Goal: Task Accomplishment & Management: Manage account settings

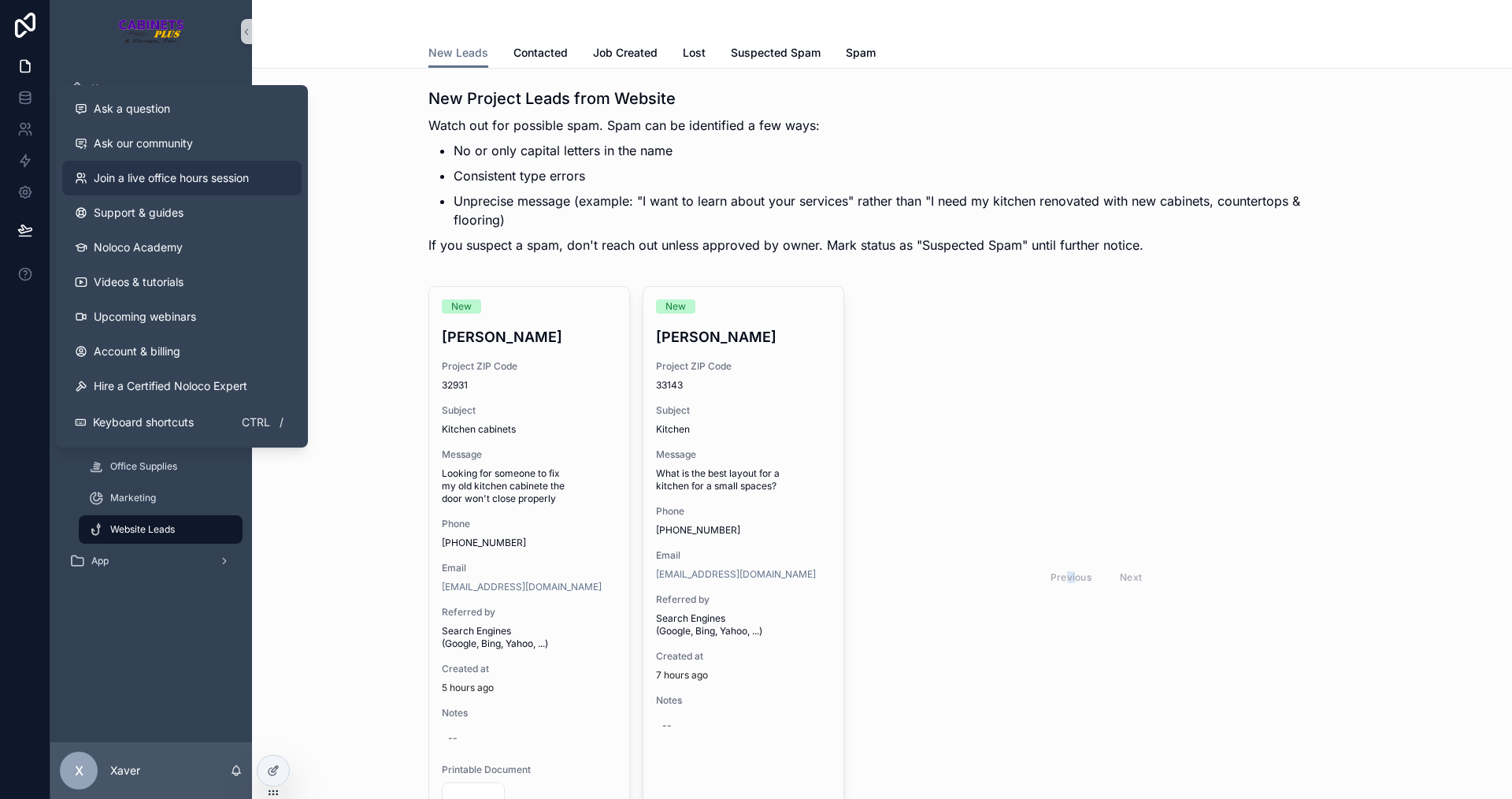
scroll to position [79, 0]
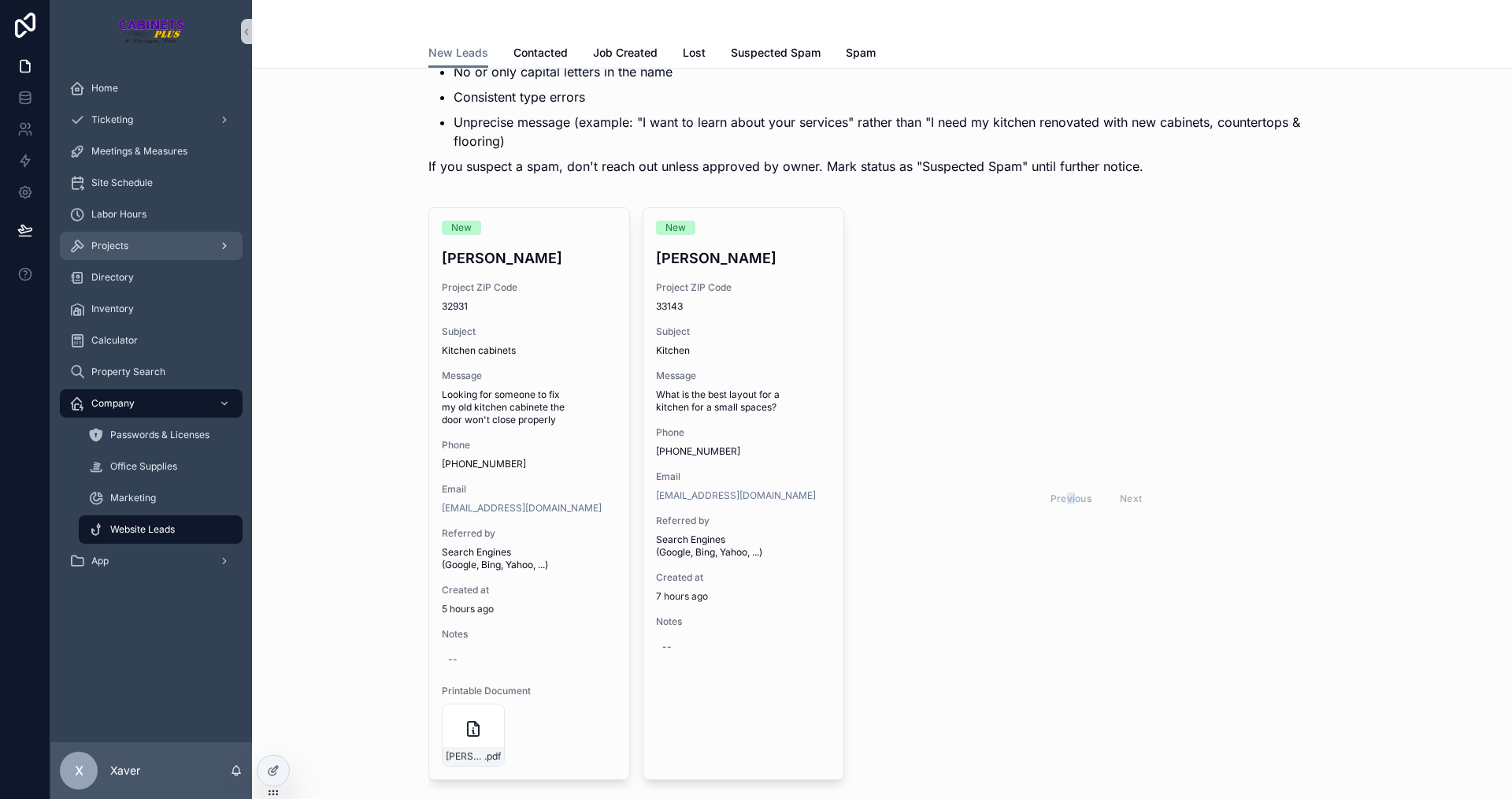
click at [141, 237] on div "Projects" at bounding box center [151, 245] width 164 height 25
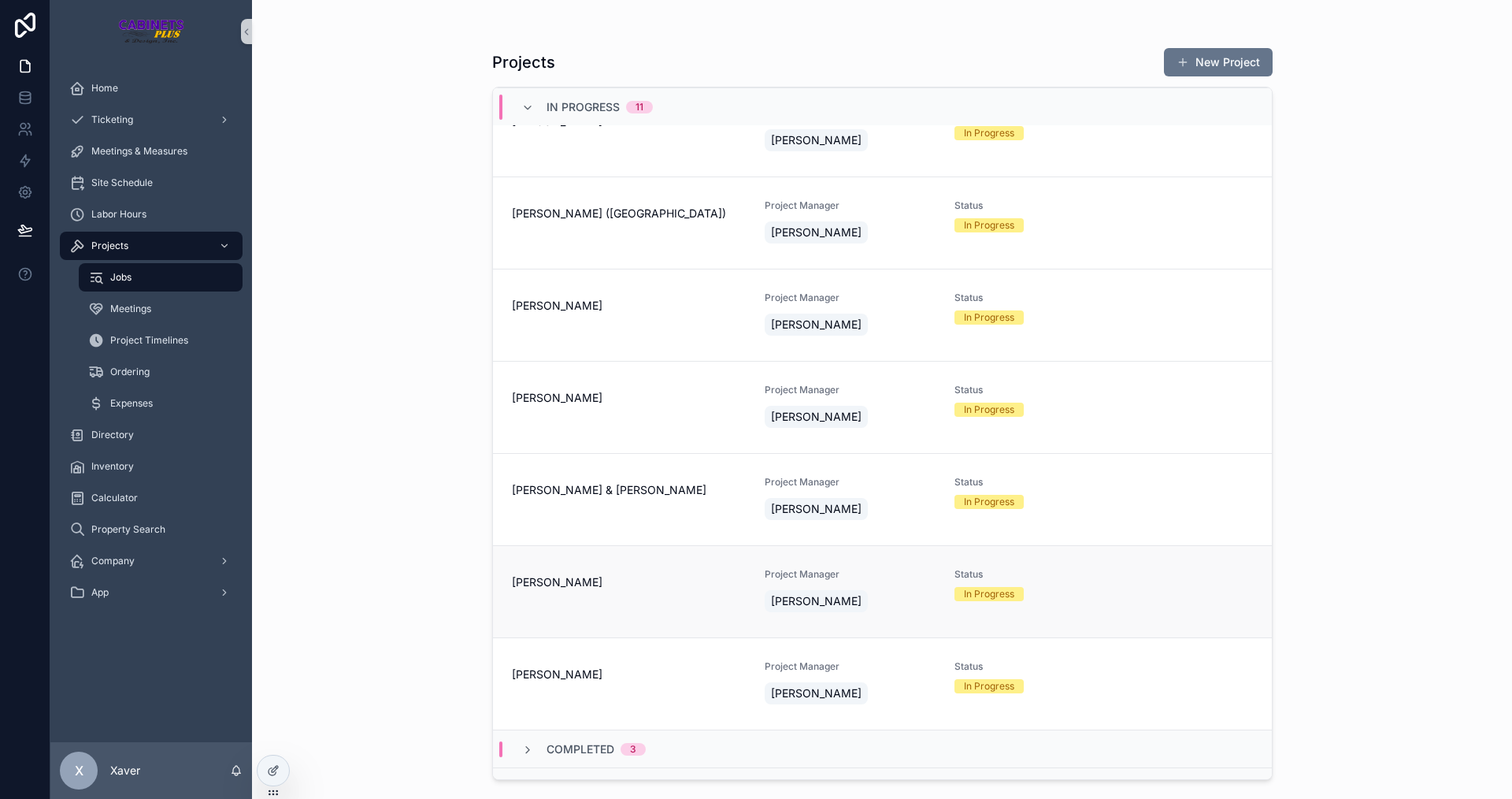
scroll to position [551, 0]
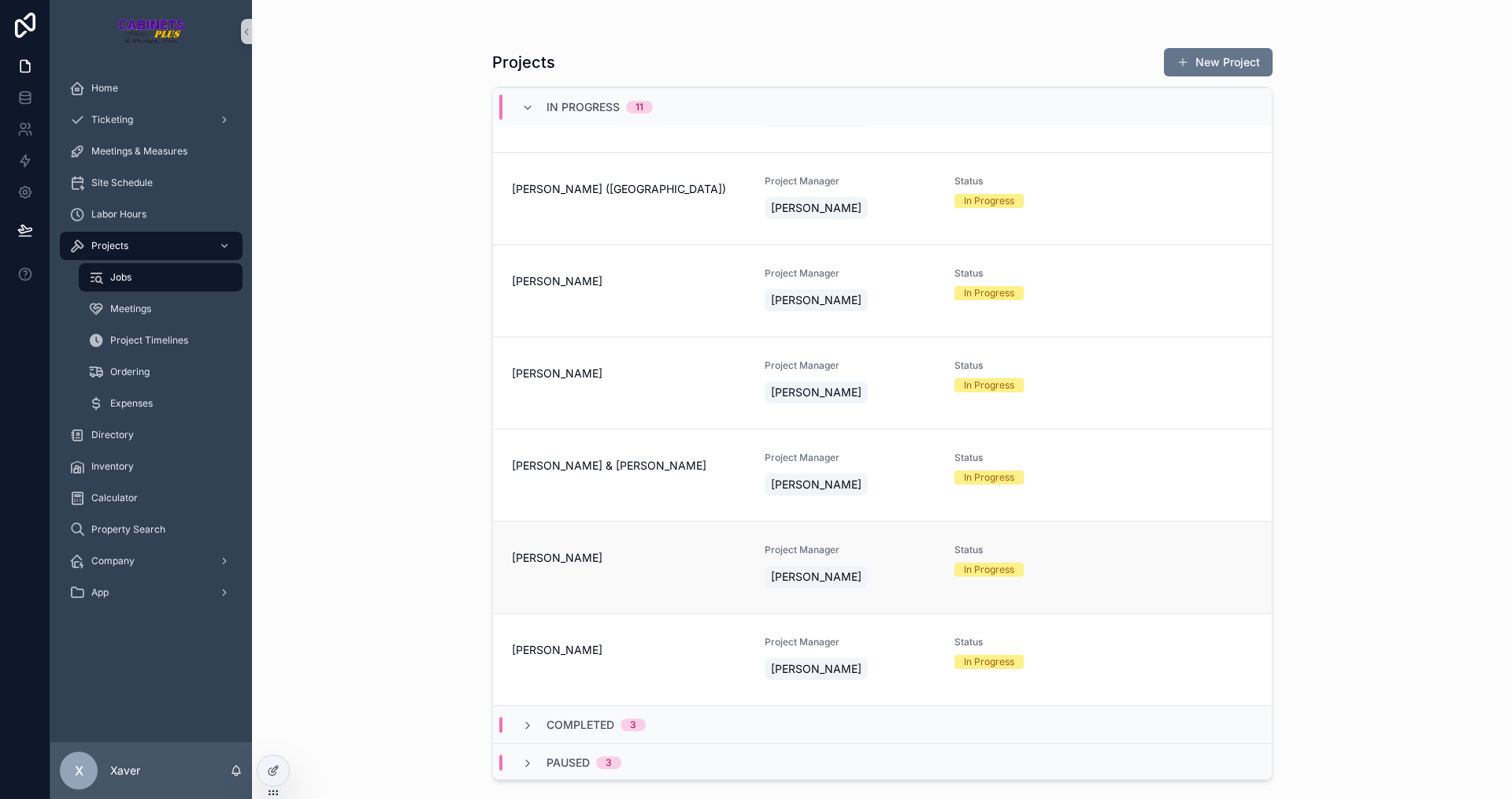
click at [668, 548] on div "Max Fake Mustermann" at bounding box center [629, 555] width 235 height 22
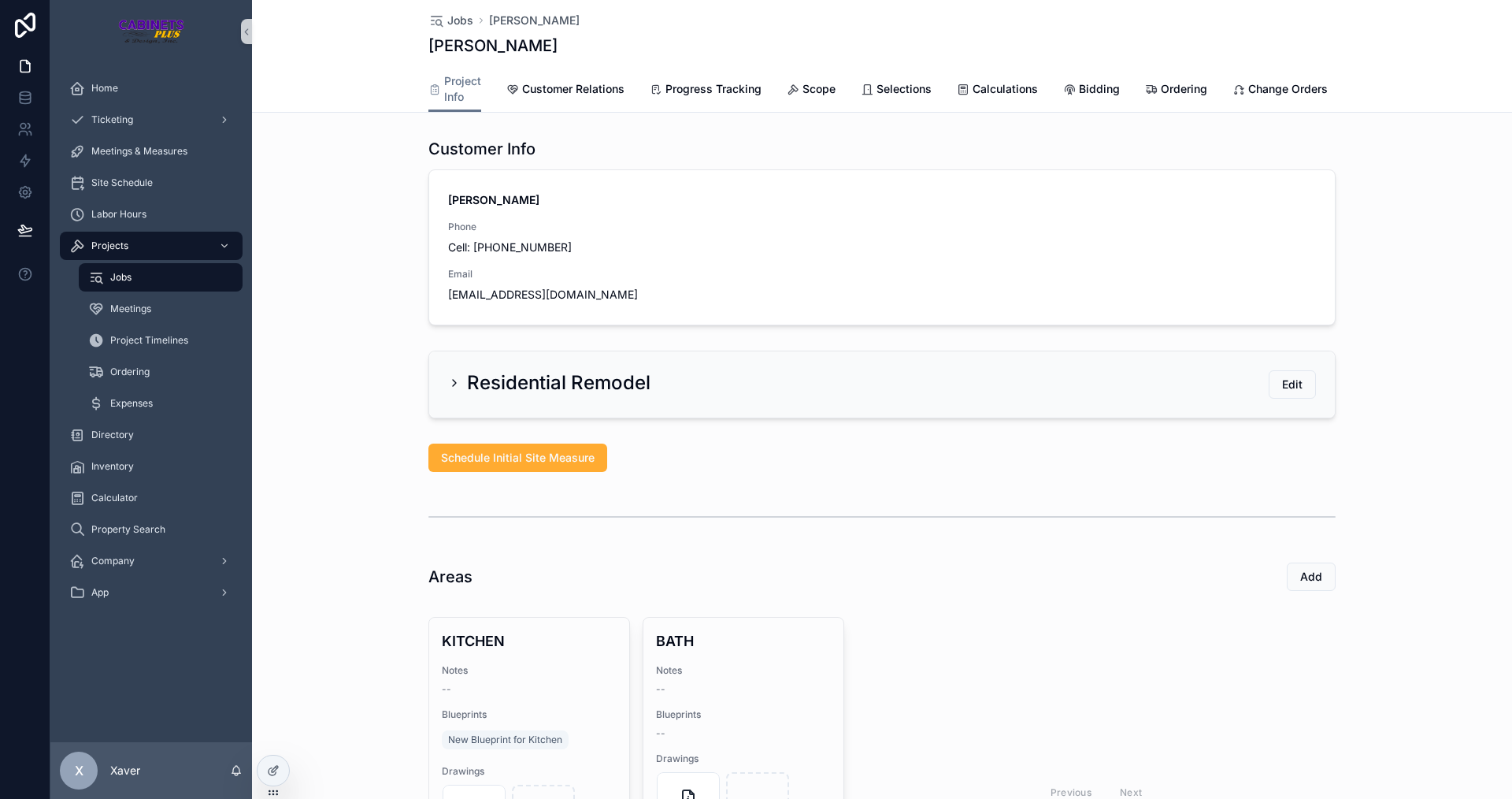
click at [517, 380] on div "Residential Remodel Edit" at bounding box center [882, 384] width 906 height 66
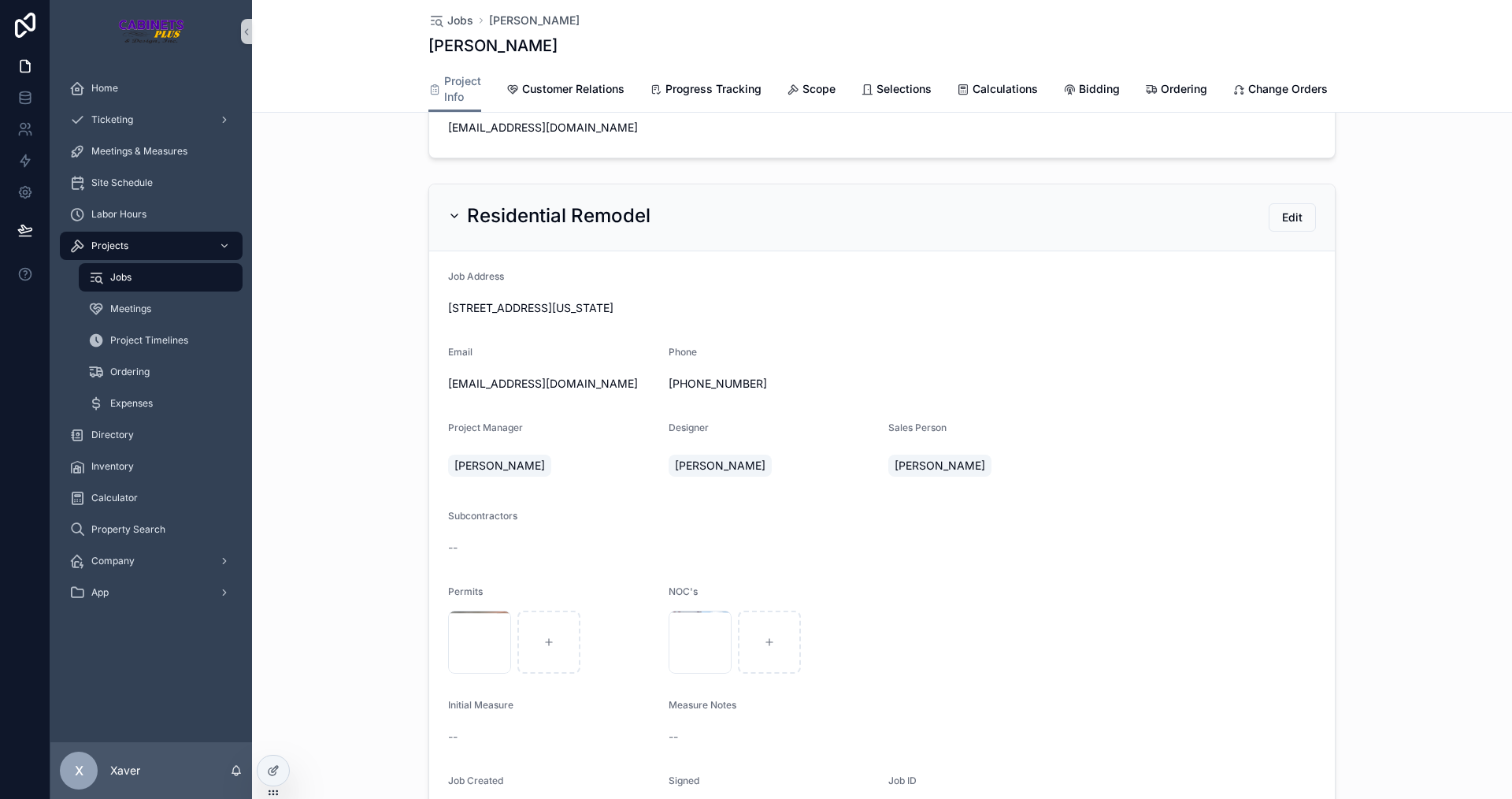
scroll to position [315, 0]
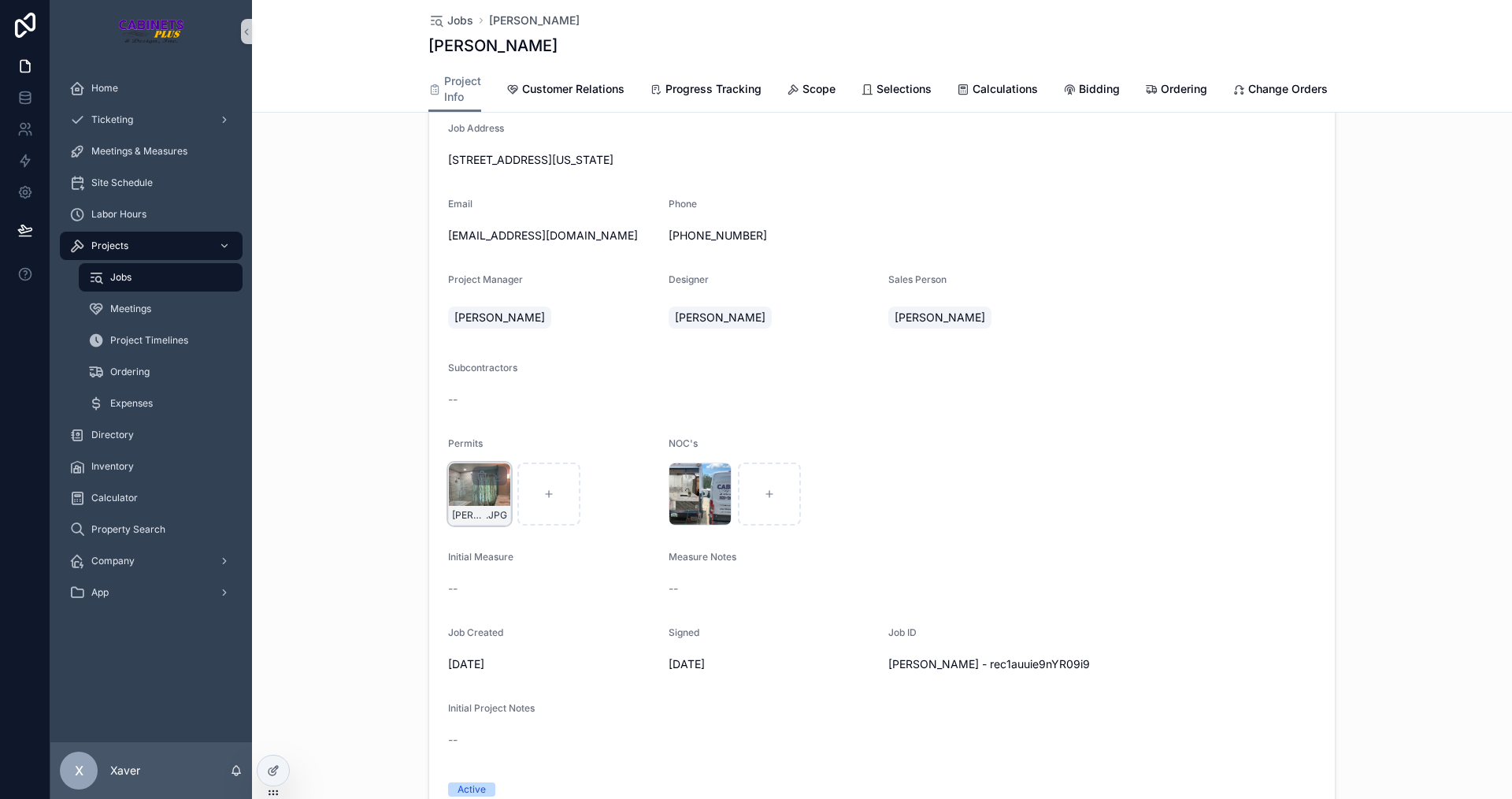
click at [473, 485] on div "scrollable content" at bounding box center [490, 476] width 34 height 19
click at [452, 498] on div "Adams-5 .JPG" at bounding box center [479, 494] width 63 height 63
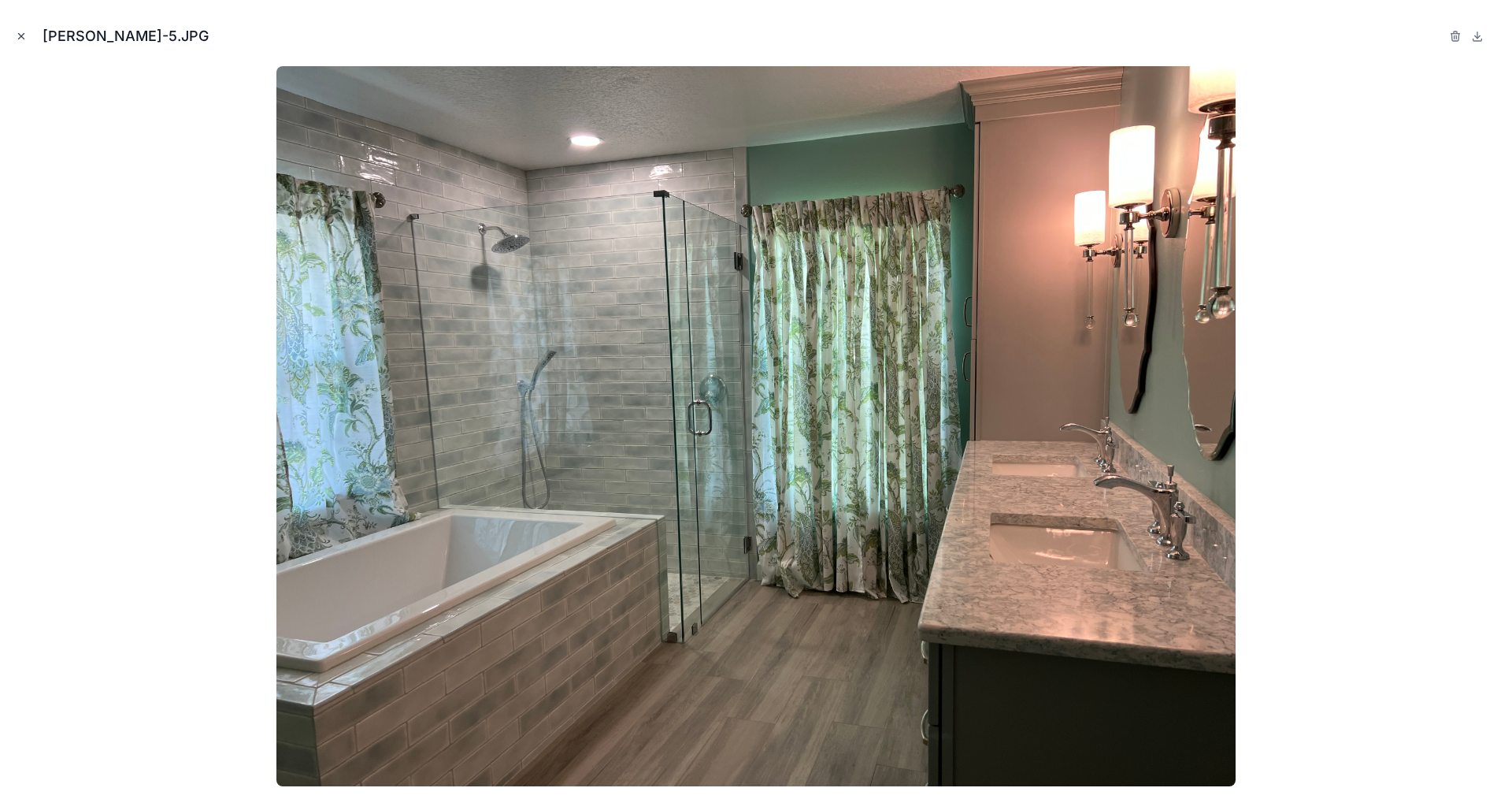
click at [19, 36] on icon "Close modal" at bounding box center [21, 36] width 11 height 11
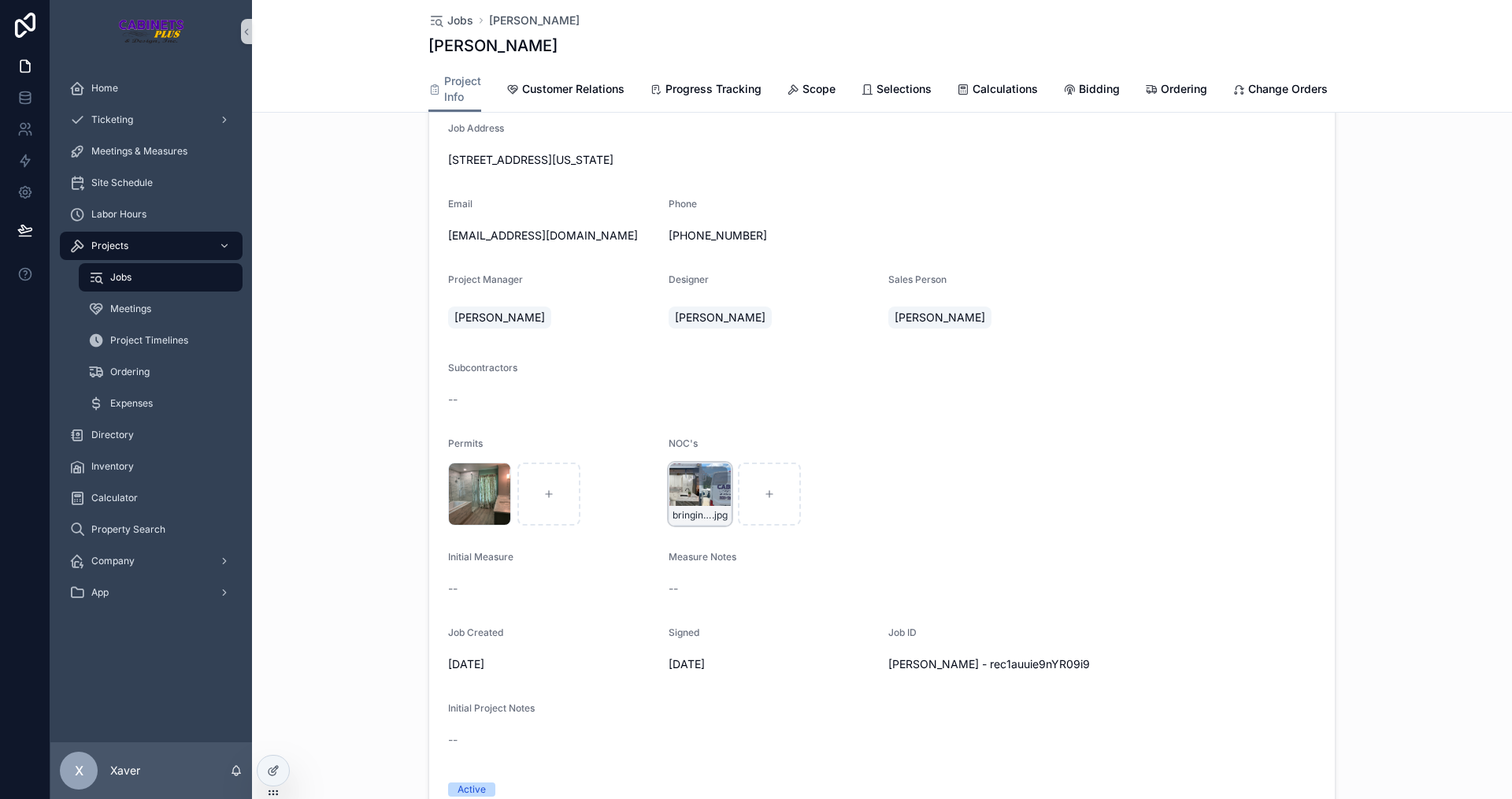
click at [668, 500] on div "bringing-the-kitchen-to-you-raw .jpg" at bounding box center [700, 494] width 63 height 63
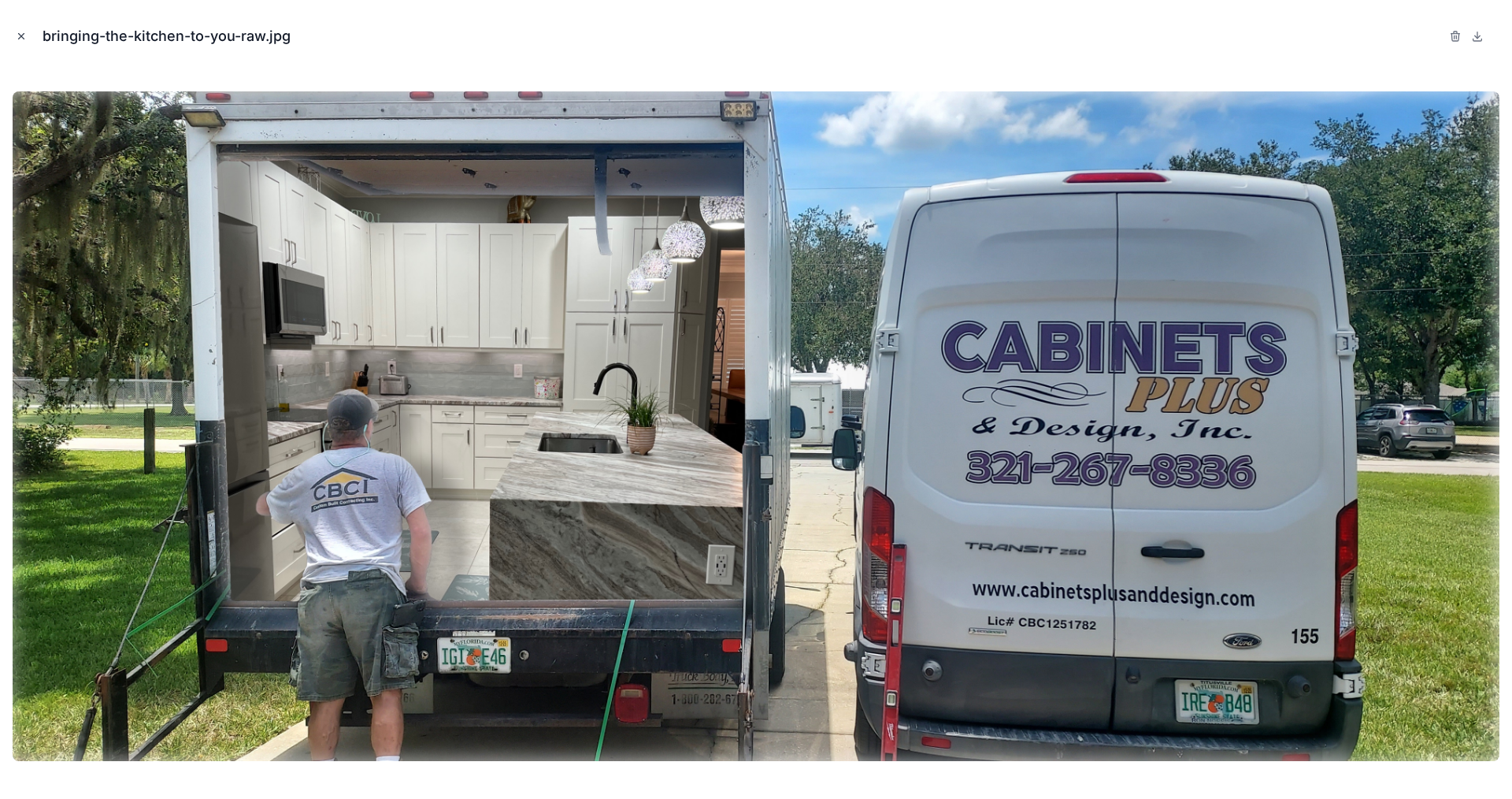
click at [18, 34] on icon "Close modal" at bounding box center [21, 36] width 11 height 11
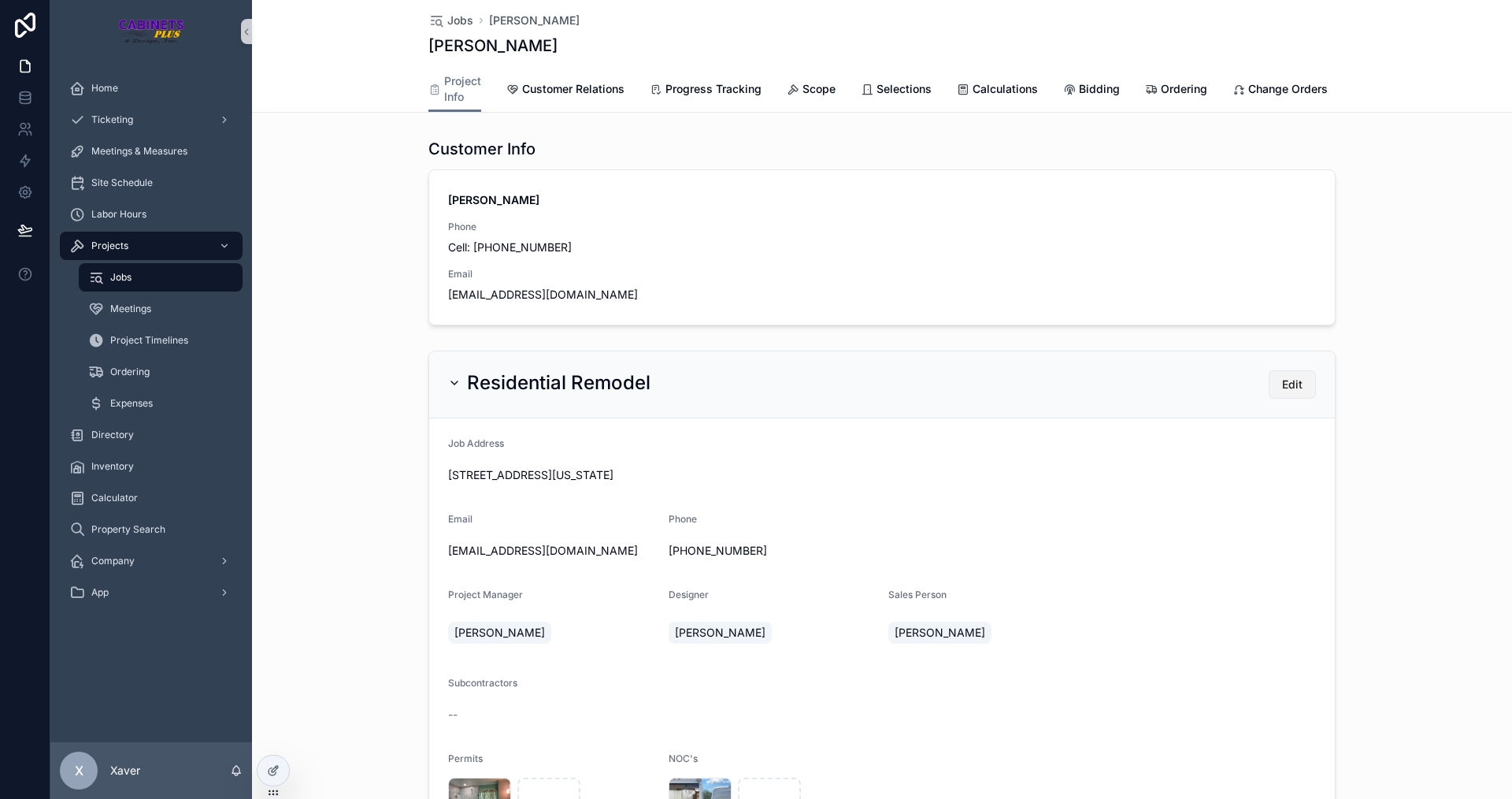
click at [1303, 399] on button "Edit" at bounding box center [1292, 385] width 47 height 28
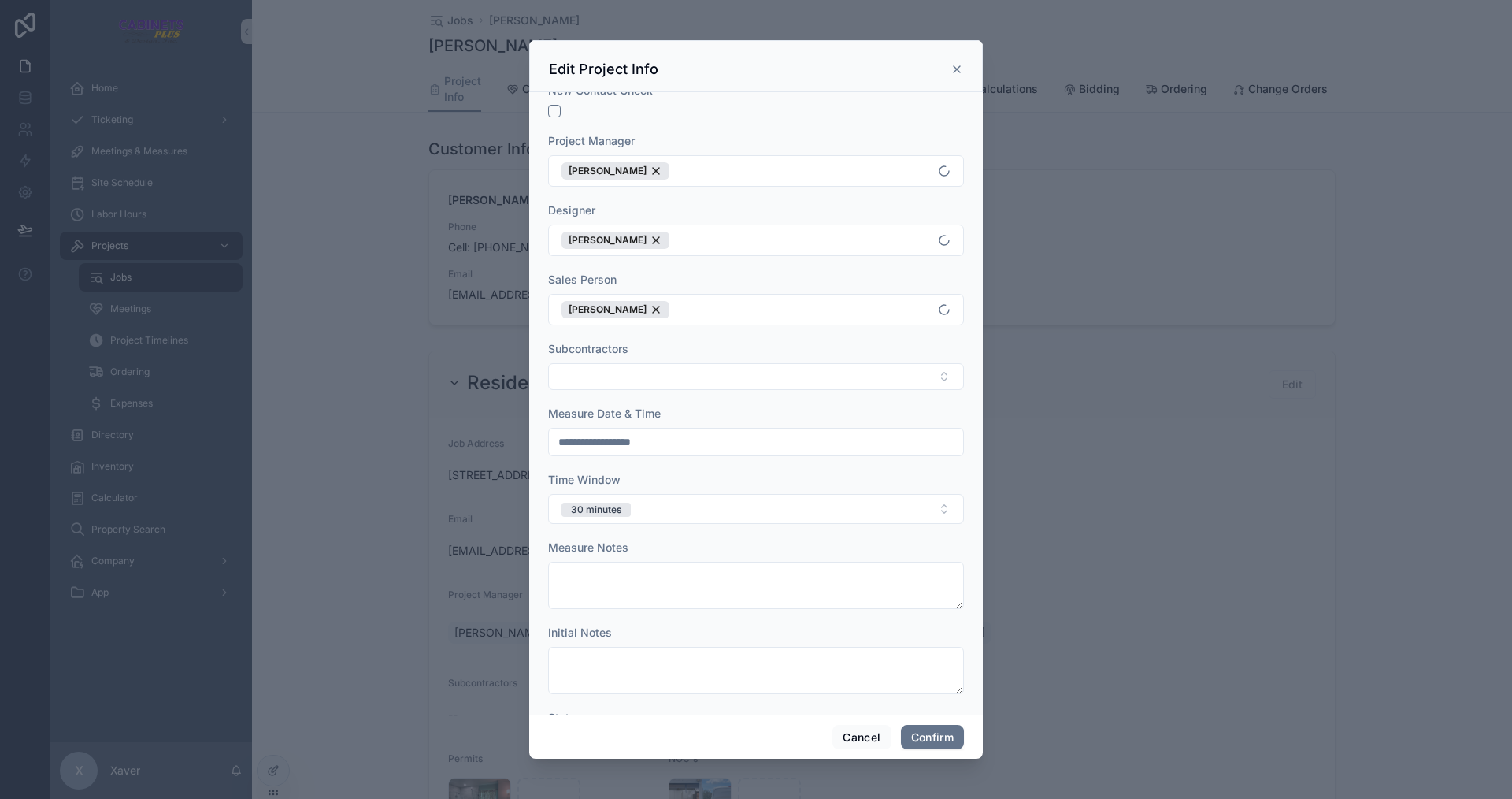
scroll to position [210, 0]
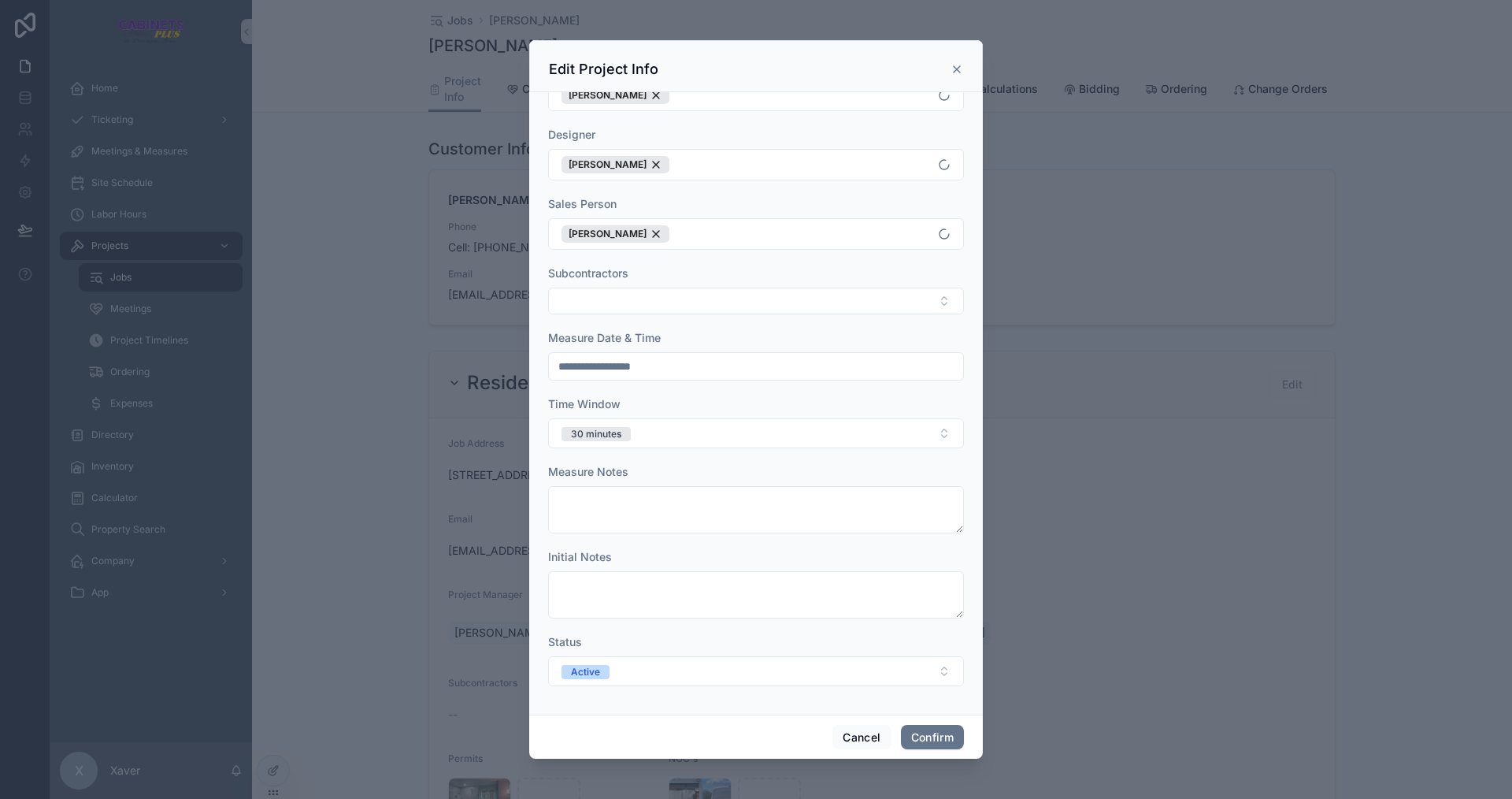
click at [846, 720] on div "Cancel Confirm" at bounding box center [755, 737] width 453 height 45
click at [850, 726] on button "Cancel" at bounding box center [861, 737] width 59 height 25
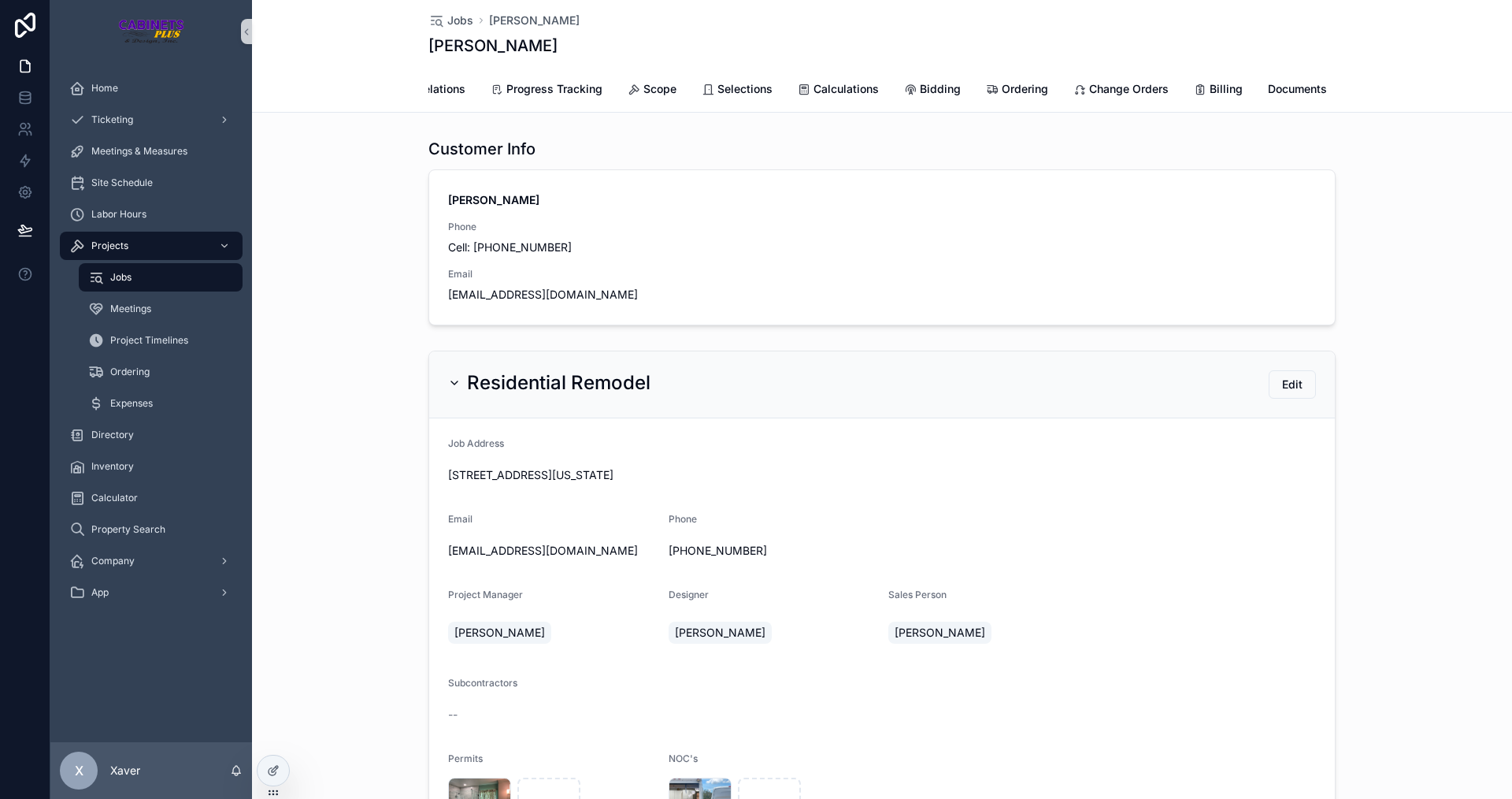
scroll to position [0, 233]
click at [1216, 91] on span "Documents" at bounding box center [1223, 88] width 59 height 16
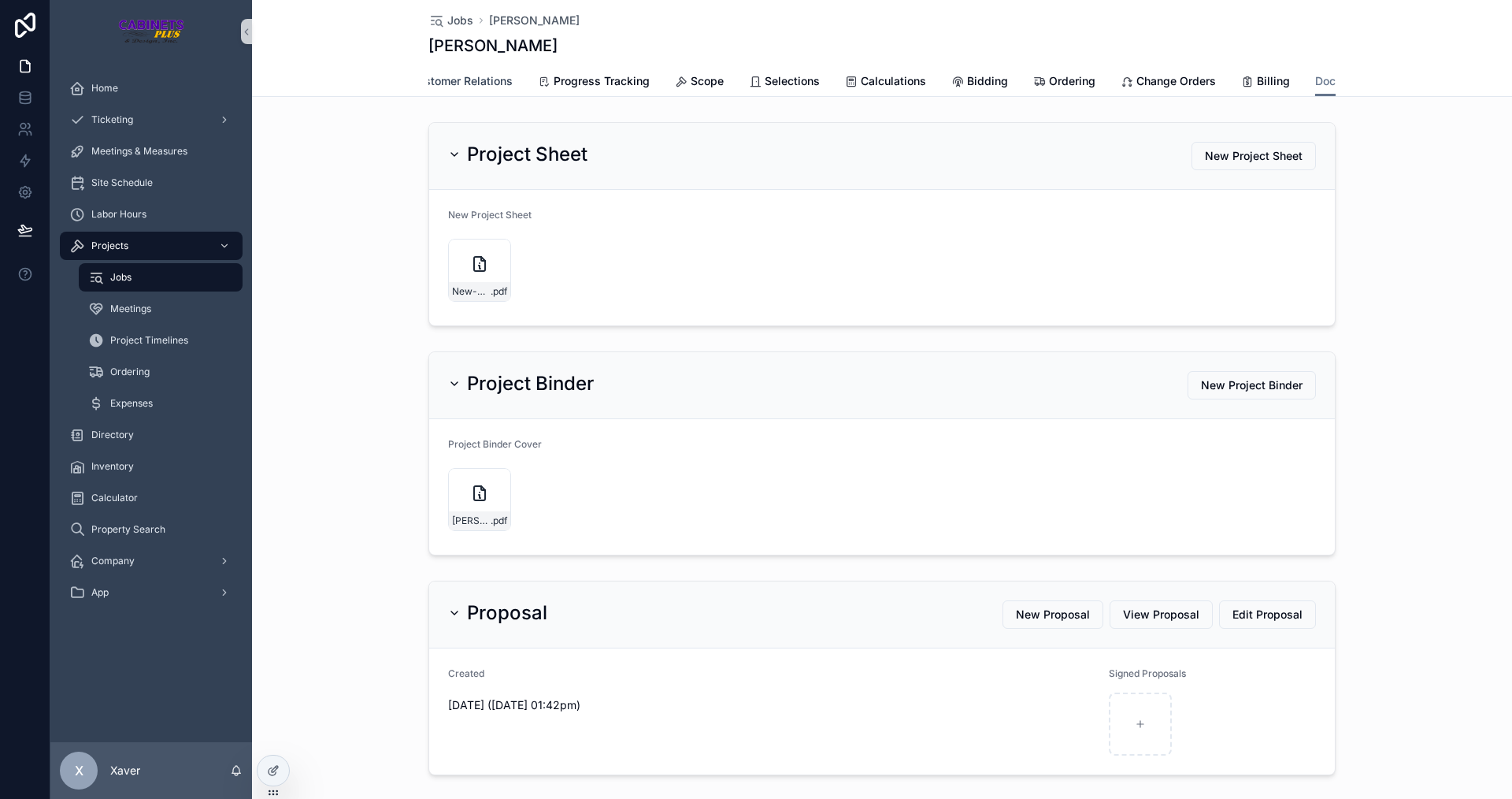
click at [444, 78] on span "Customer Relations" at bounding box center [462, 81] width 102 height 16
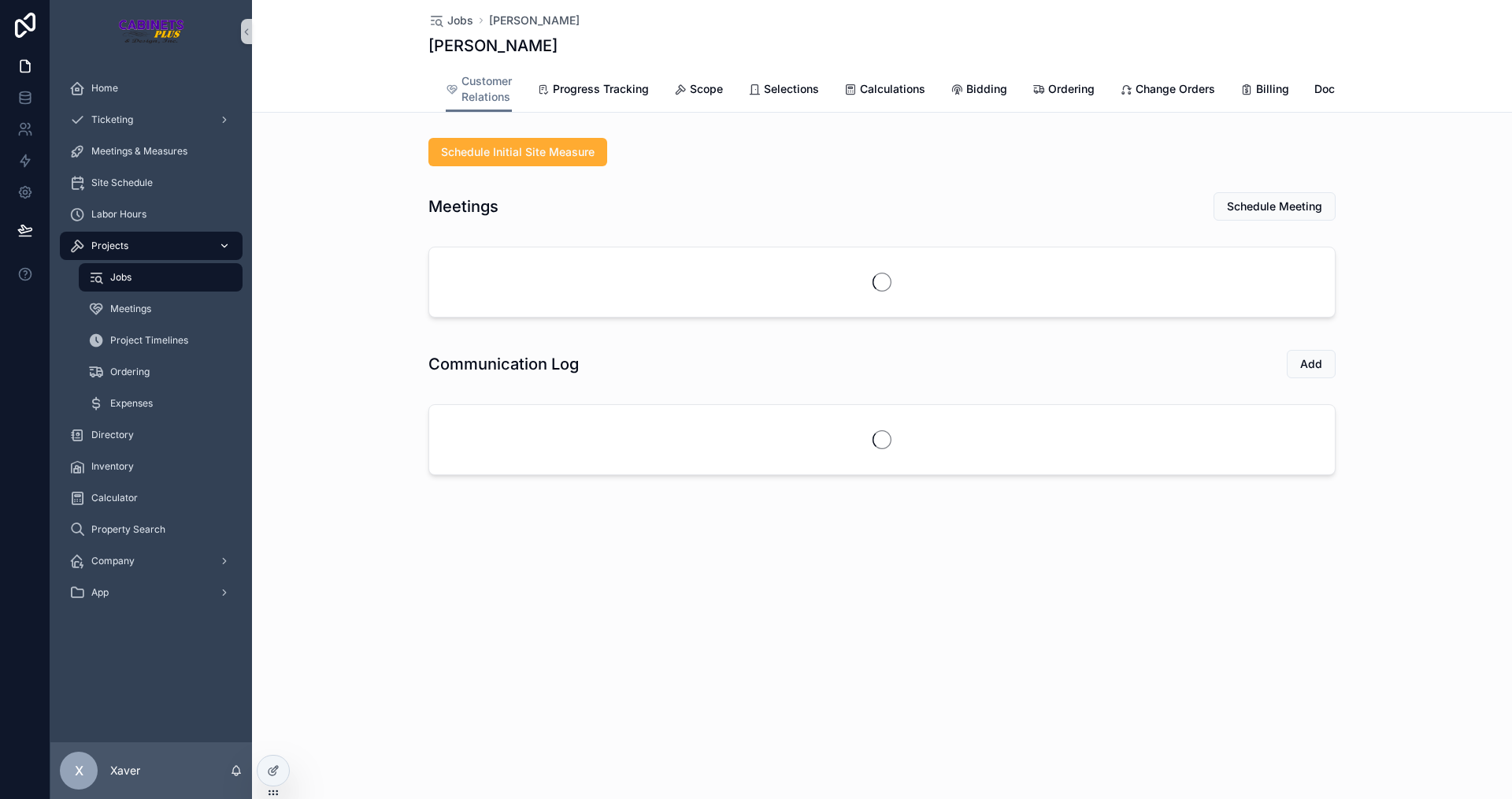
click at [122, 249] on span "Projects" at bounding box center [110, 246] width 37 height 13
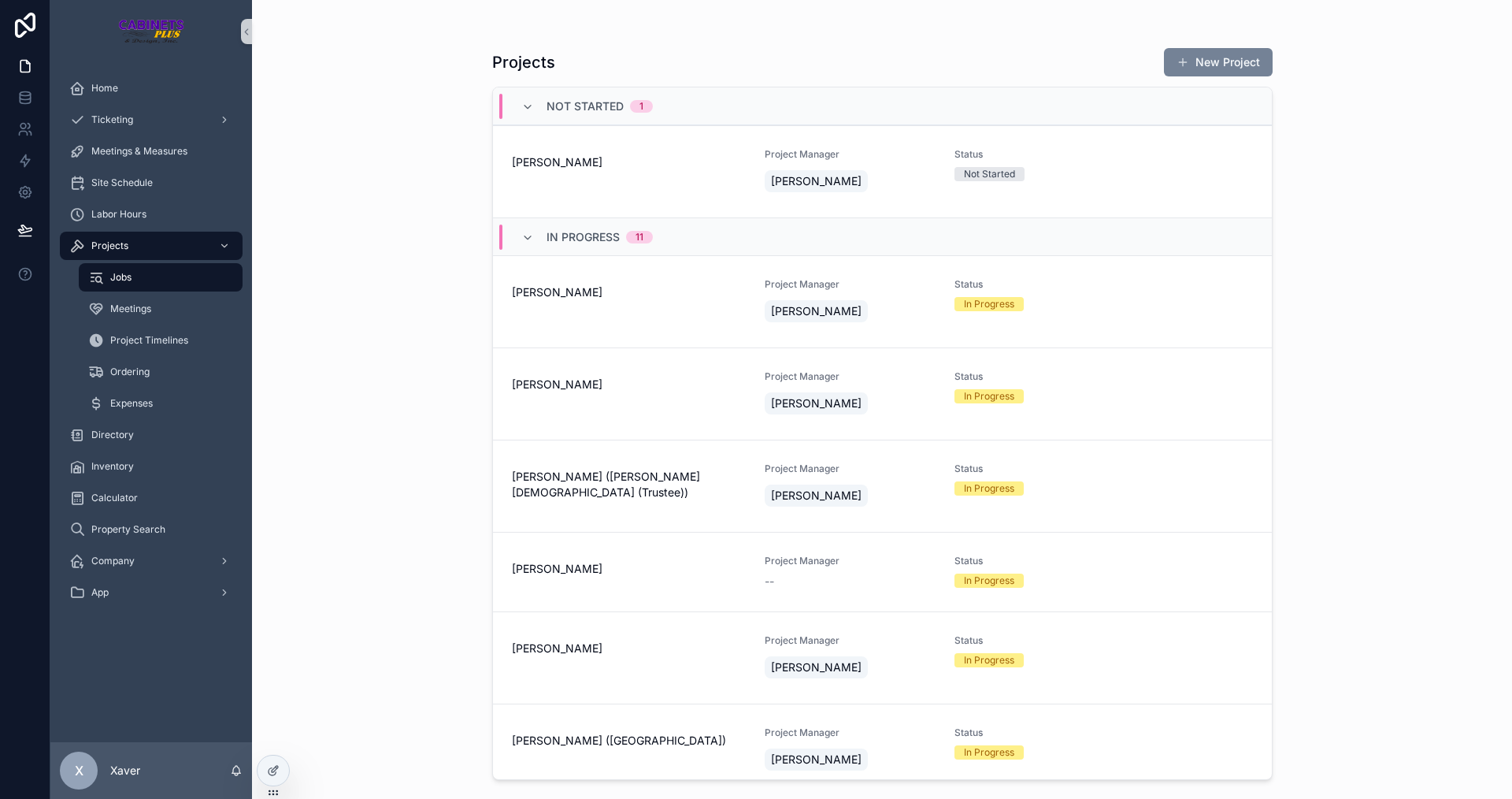
click at [1212, 56] on button "New Project" at bounding box center [1218, 62] width 109 height 28
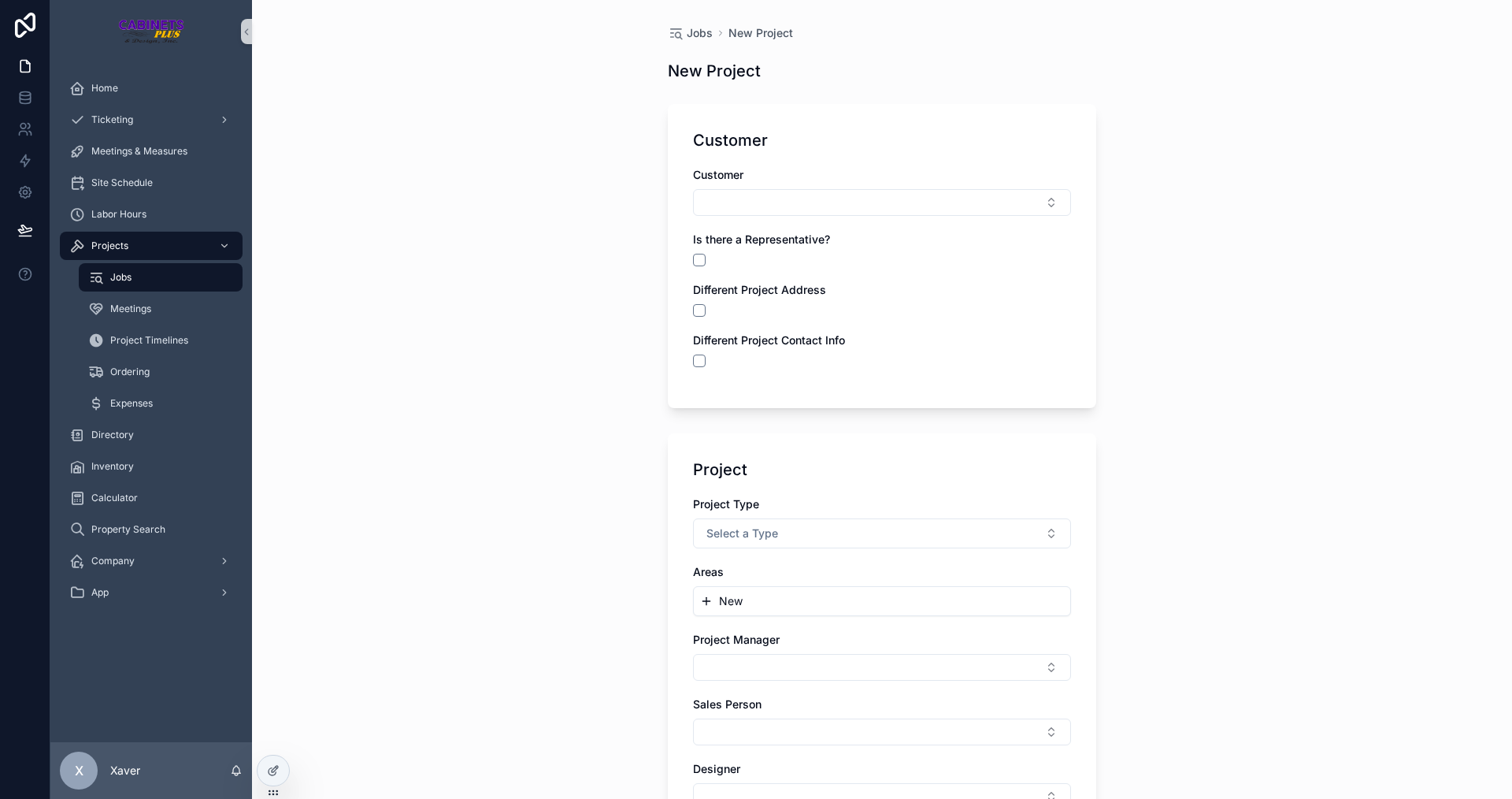
click at [113, 274] on span "Jobs" at bounding box center [120, 278] width 21 height 13
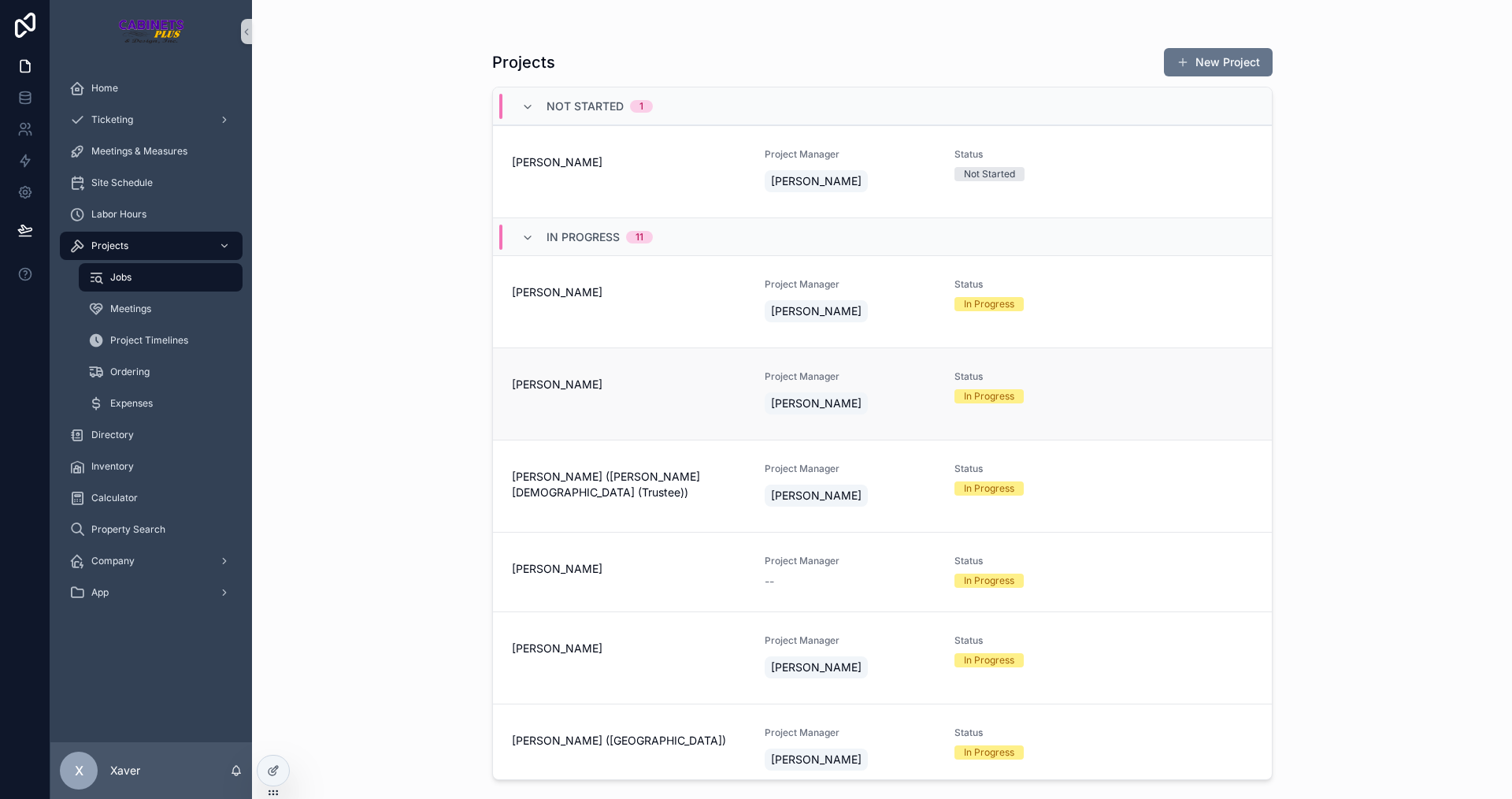
click at [629, 384] on span "Sarah Michlitsch" at bounding box center [629, 384] width 235 height 16
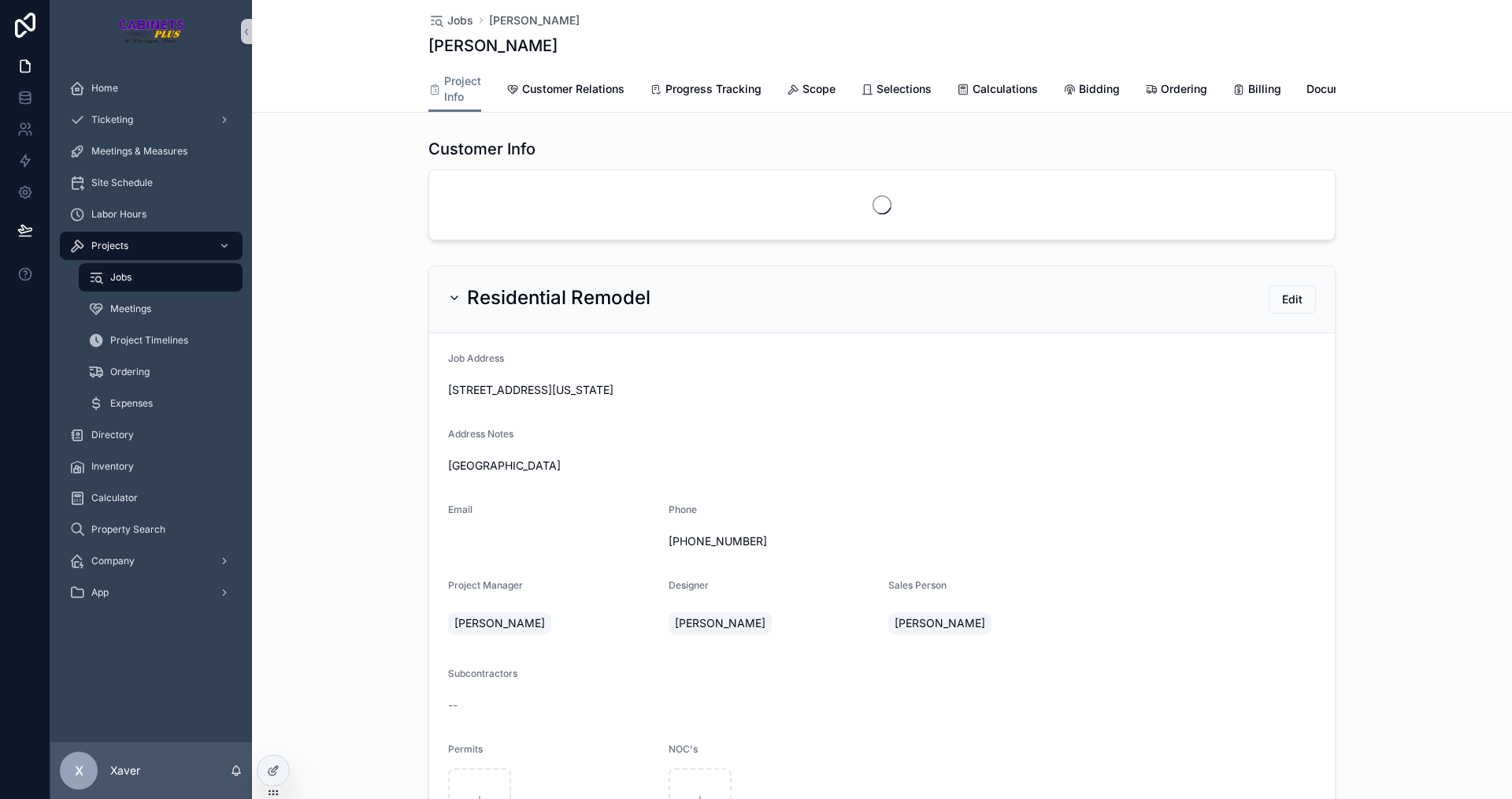
click at [1316, 88] on span "Documents" at bounding box center [1335, 88] width 59 height 16
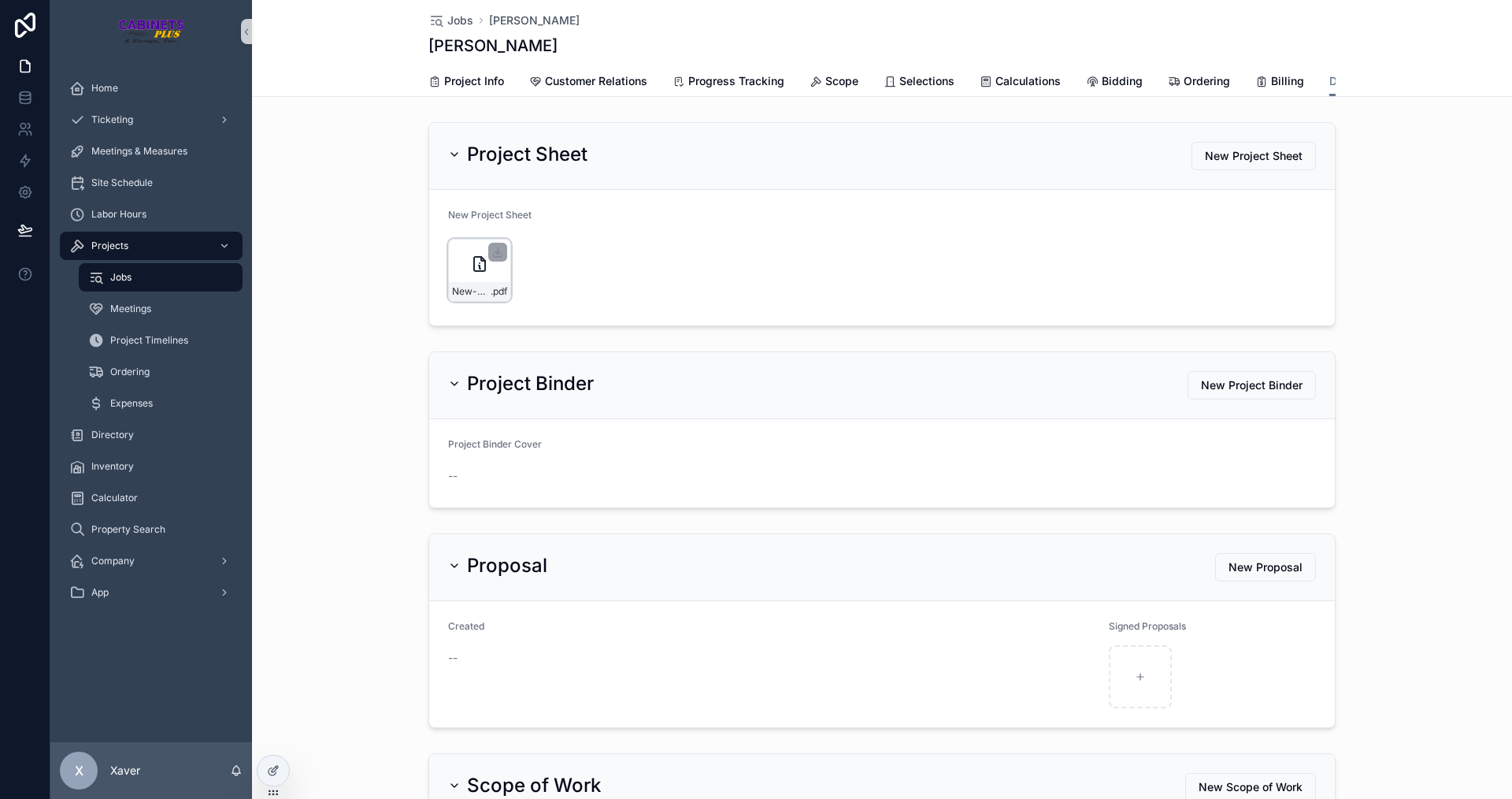
click at [452, 270] on div "New-Customer-Sheet---Sarah-Michlitsch .pdf" at bounding box center [479, 270] width 63 height 63
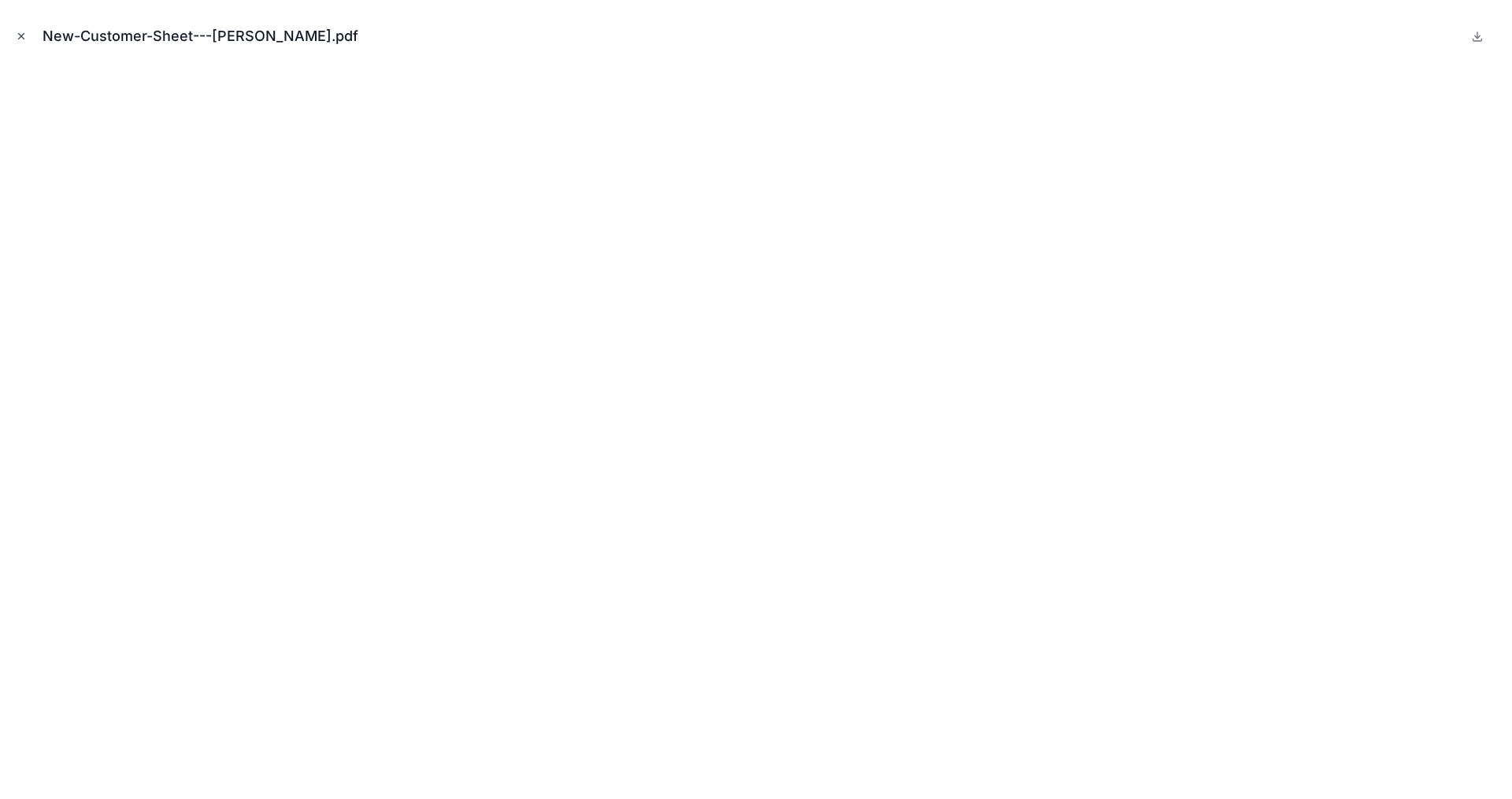
click at [22, 35] on icon "Close modal" at bounding box center [21, 36] width 6 height 6
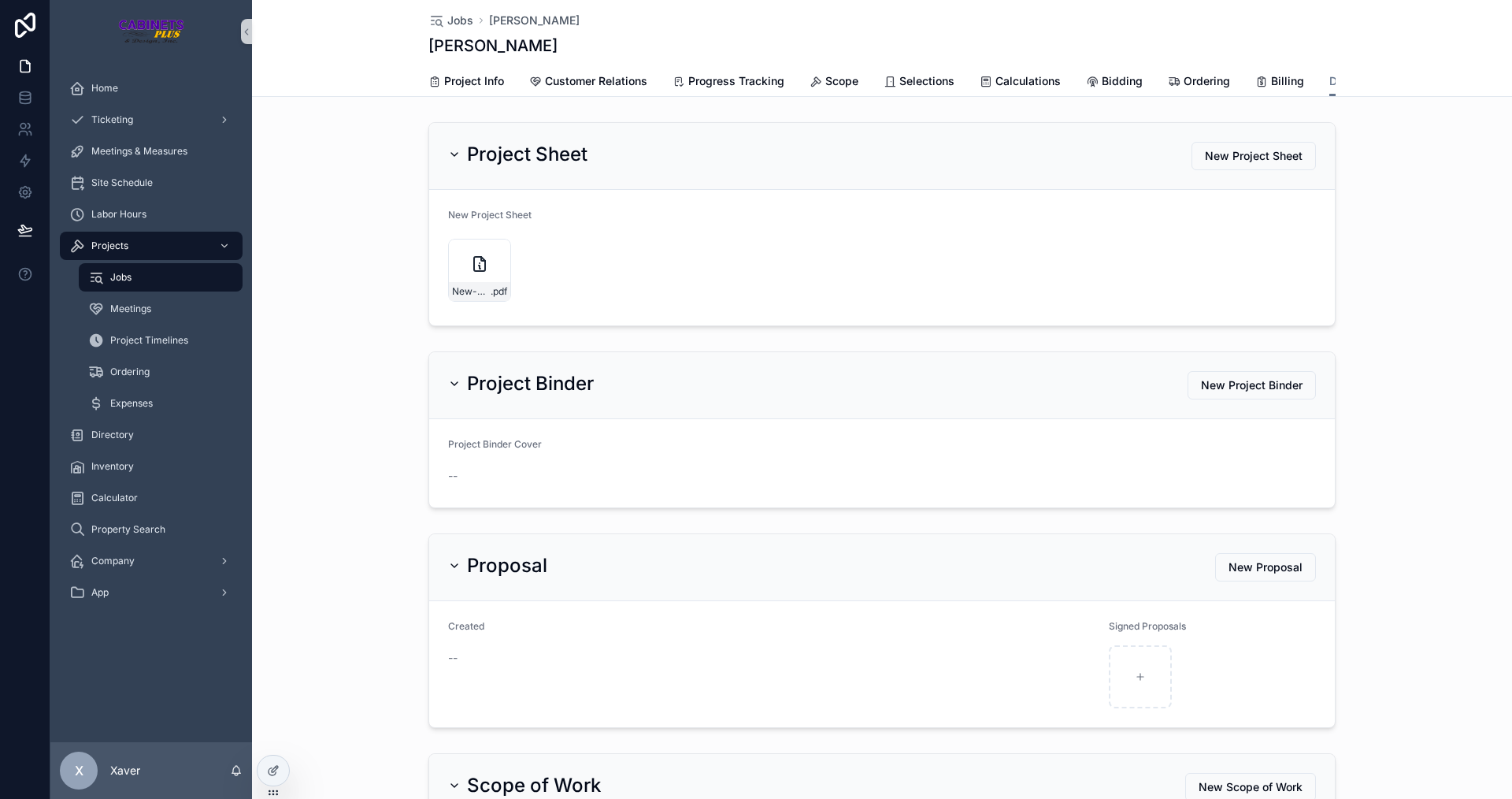
click at [373, 400] on div "Project Binder New Project Binder Project Binder Cover --" at bounding box center [882, 429] width 1260 height 169
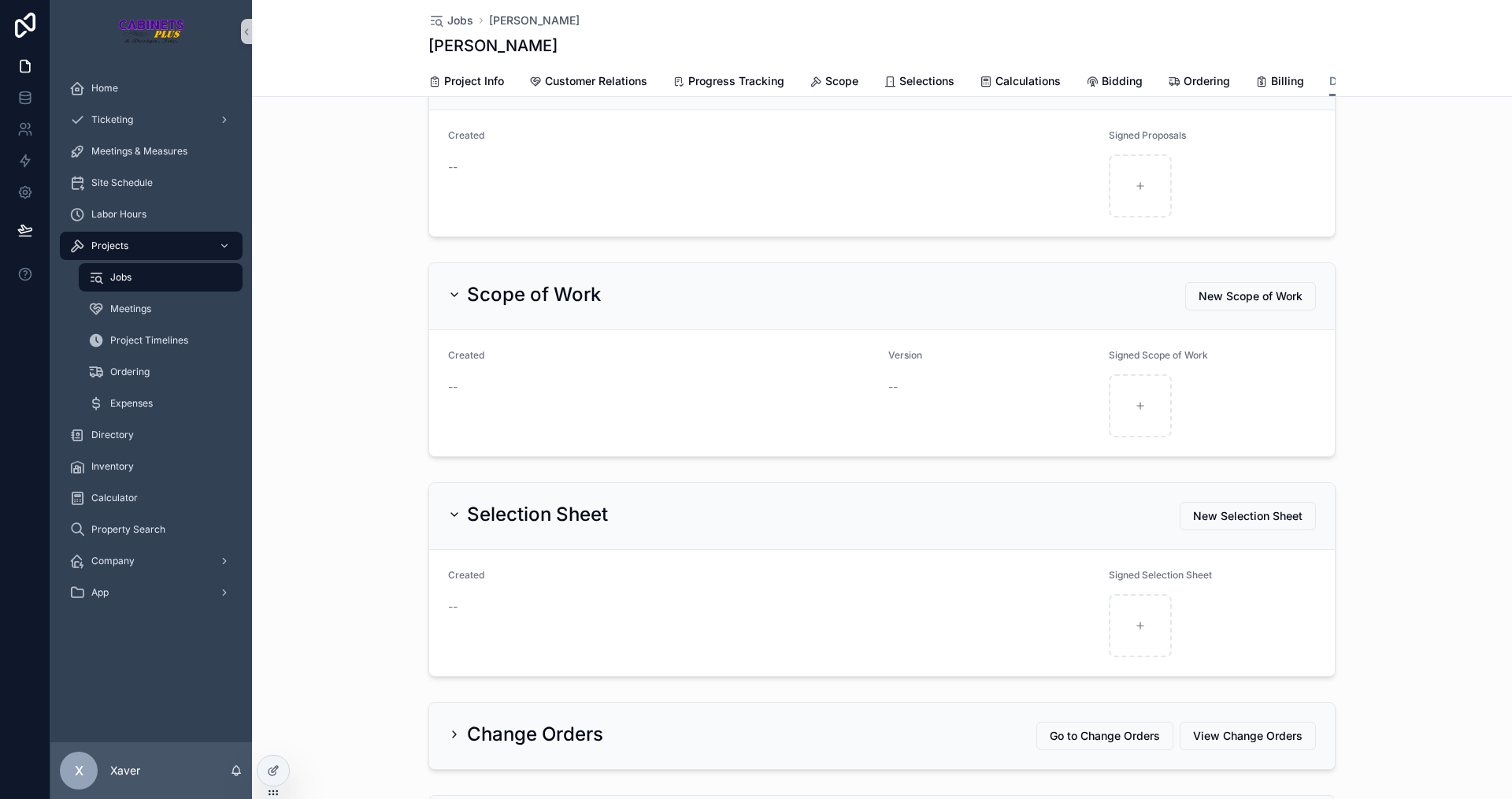
click at [467, 294] on h2 "Scope of Work" at bounding box center [534, 294] width 134 height 25
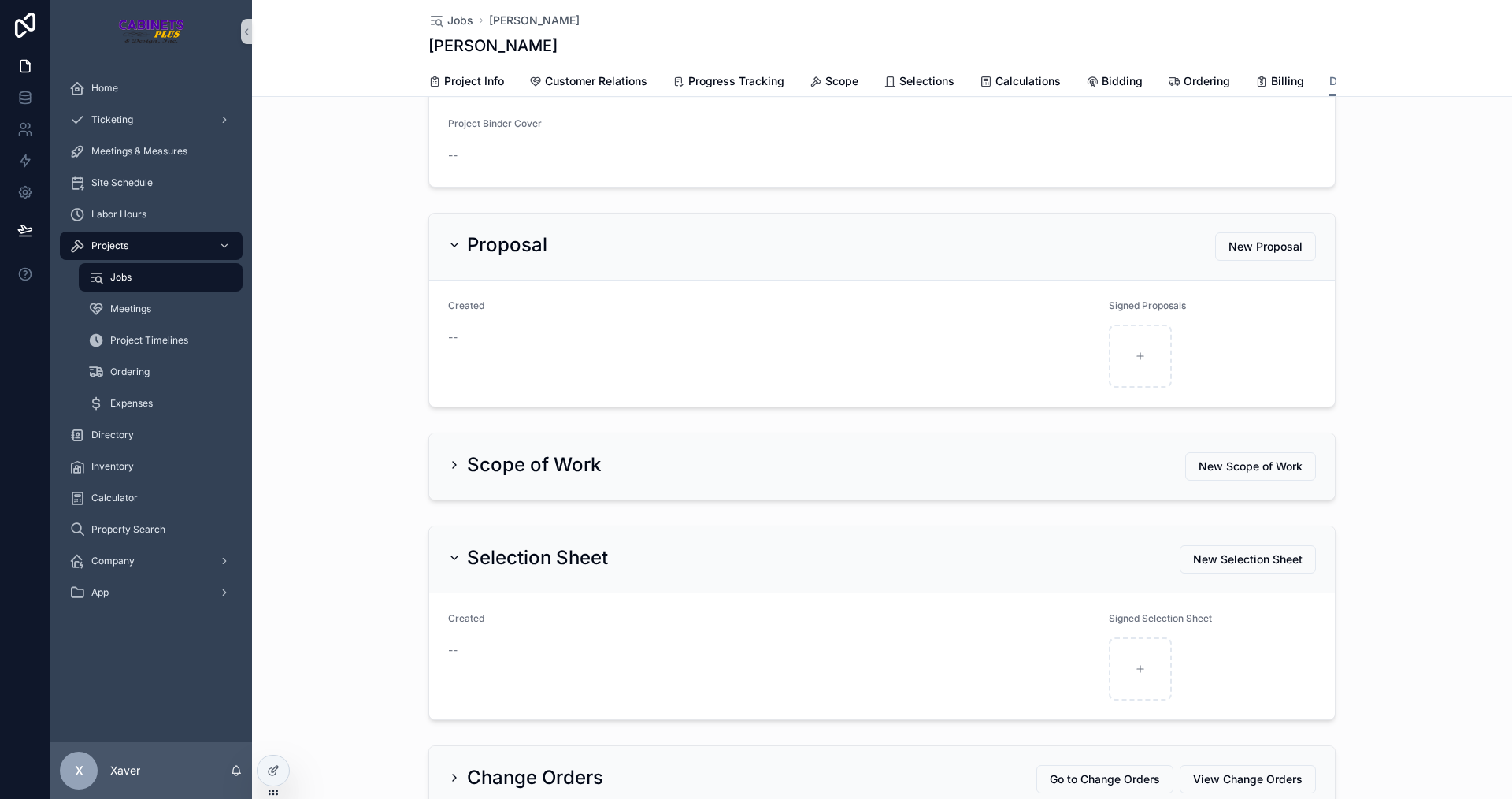
scroll to position [97, 0]
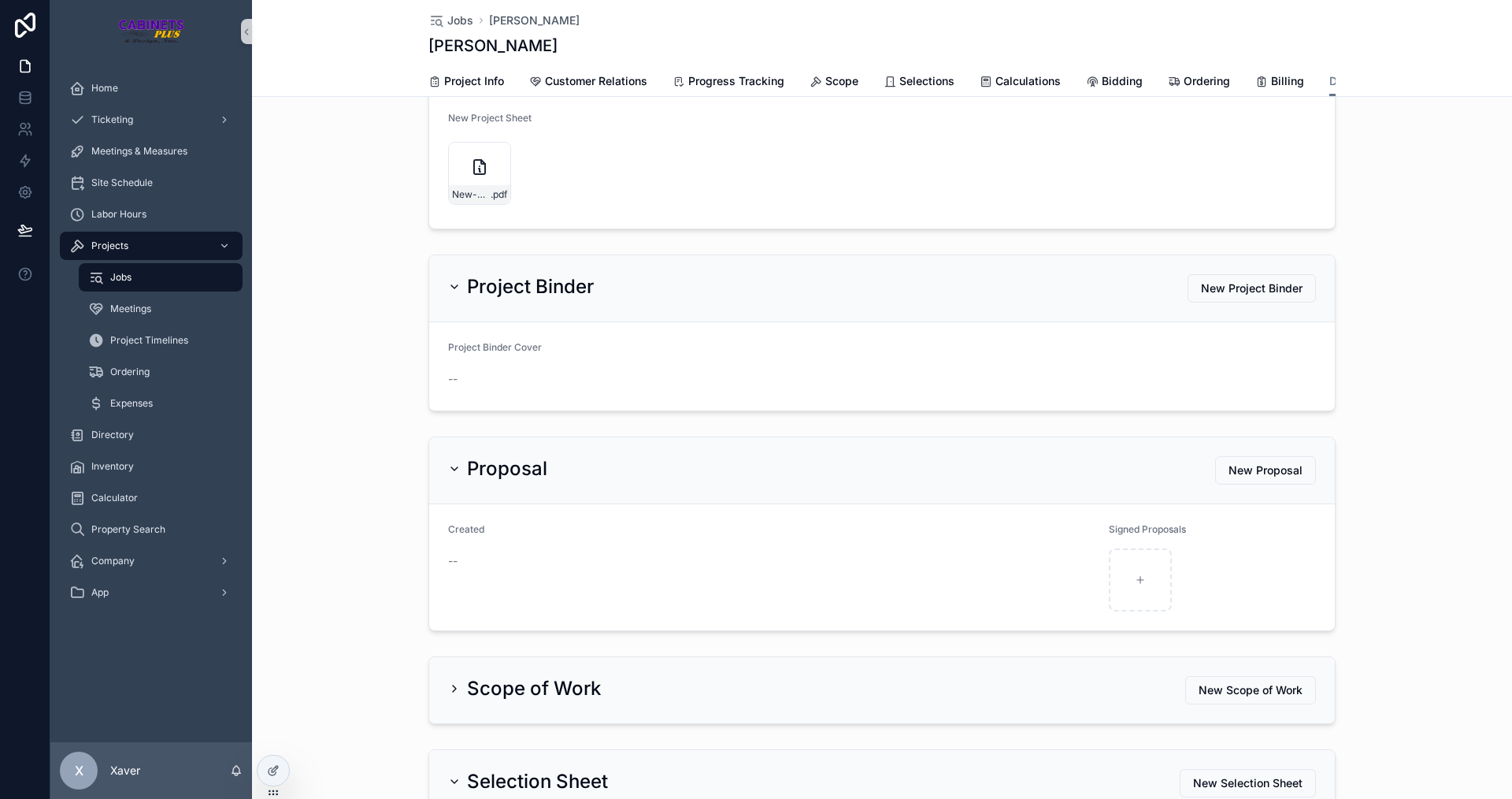
click at [441, 268] on div "Project Binder New Project Binder" at bounding box center [882, 289] width 906 height 67
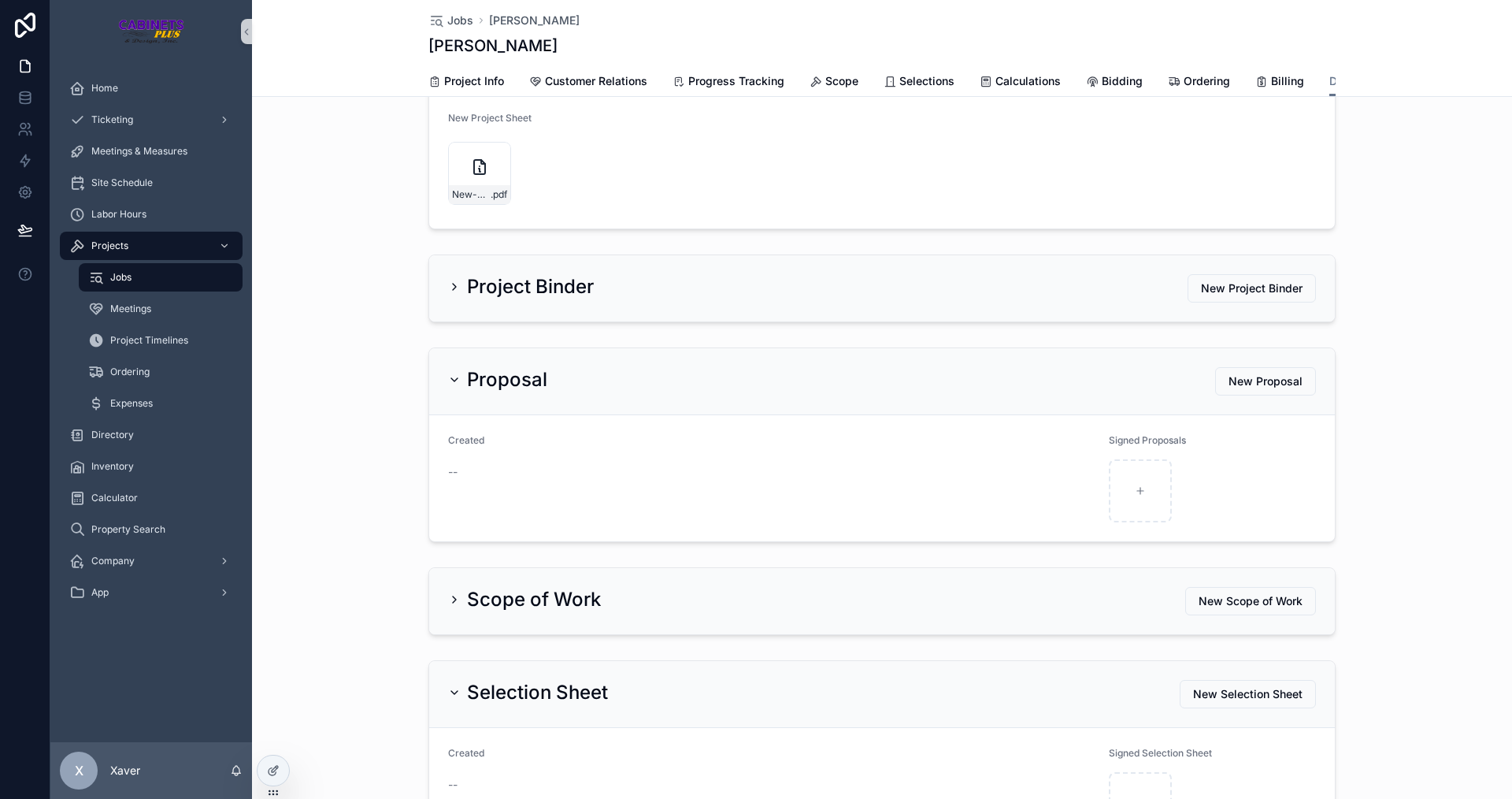
click at [451, 385] on div "Proposal" at bounding box center [497, 379] width 100 height 25
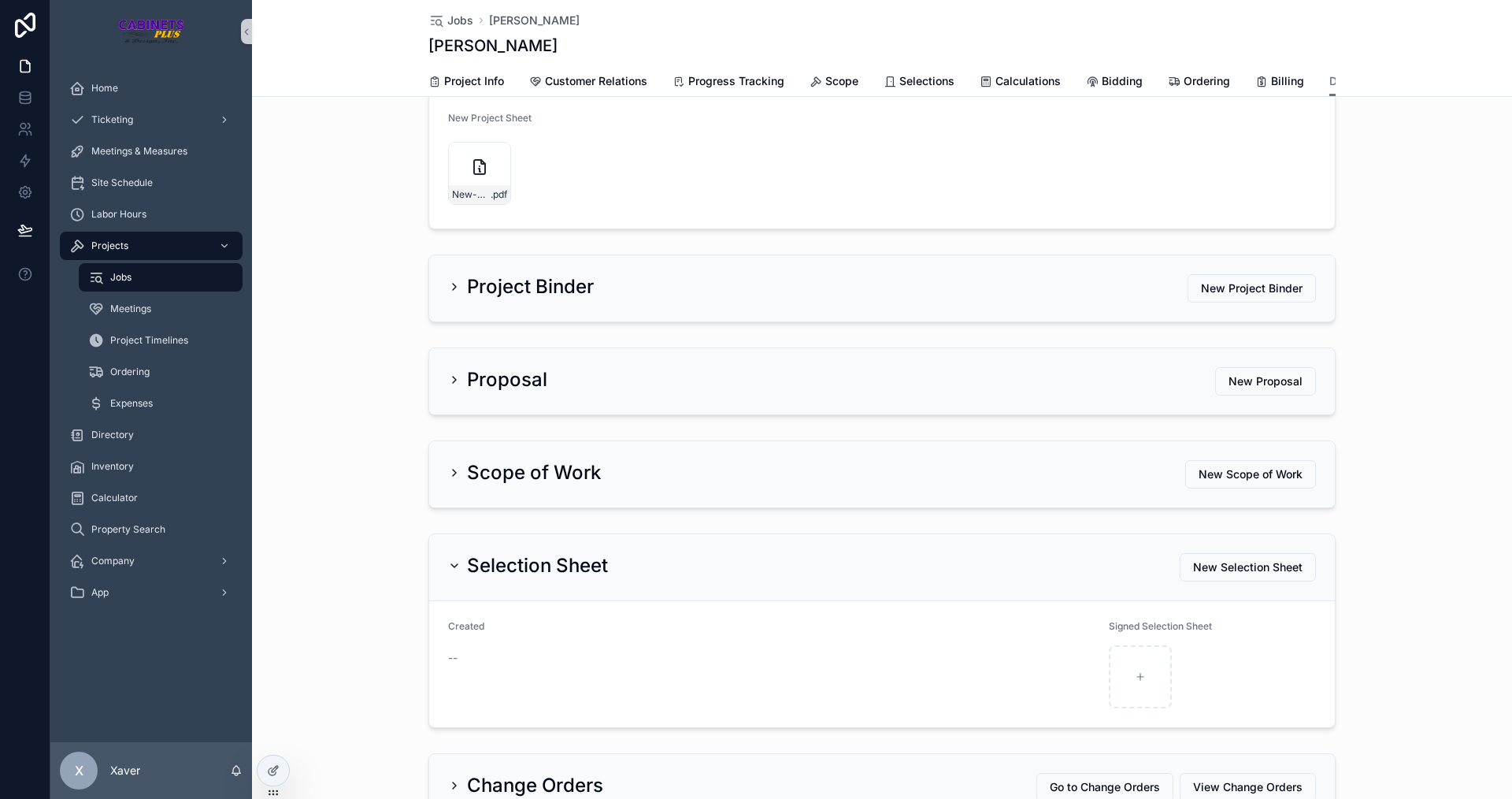
scroll to position [0, 0]
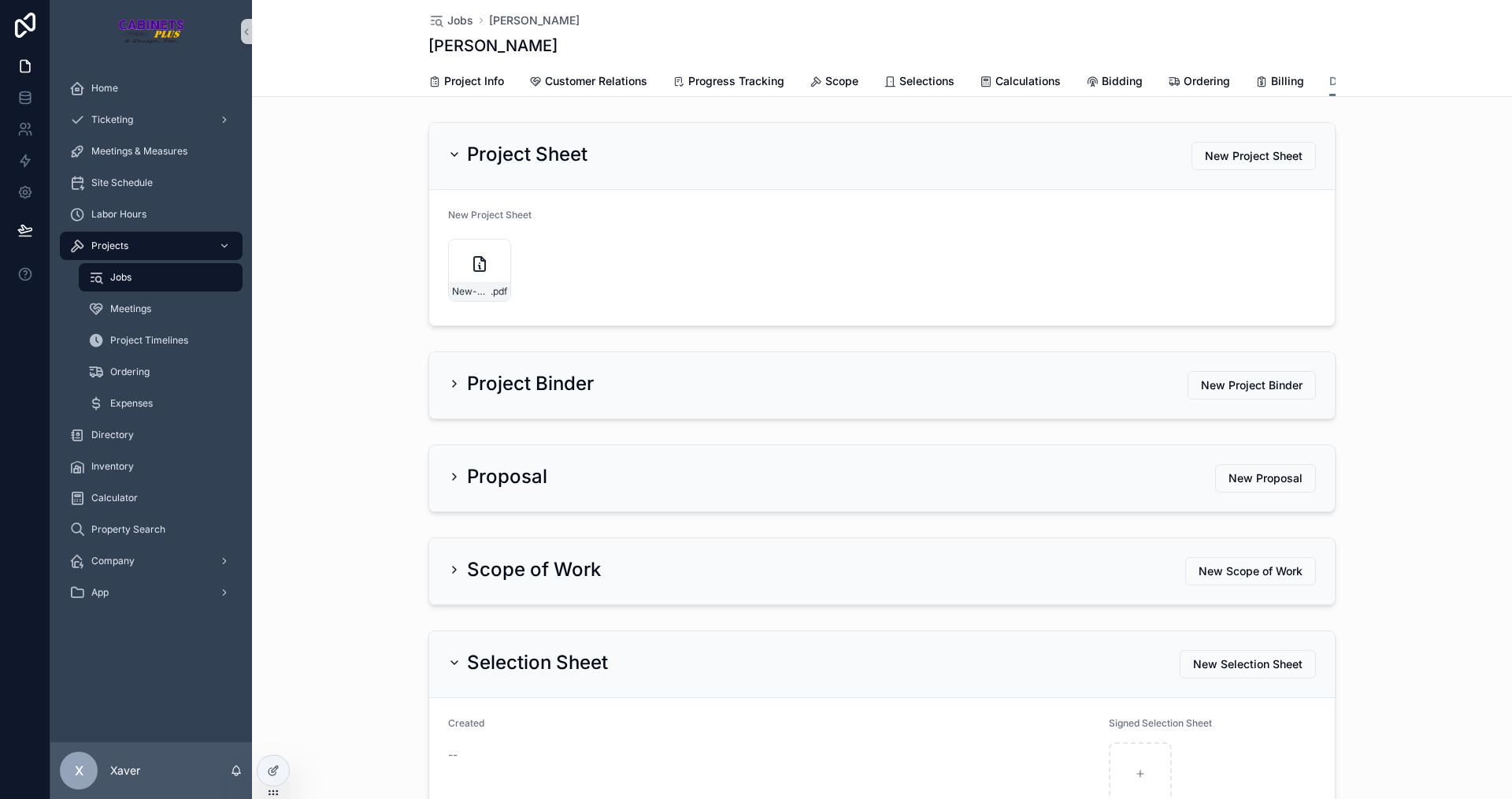
click at [455, 167] on div "Project Sheet" at bounding box center [518, 154] width 140 height 25
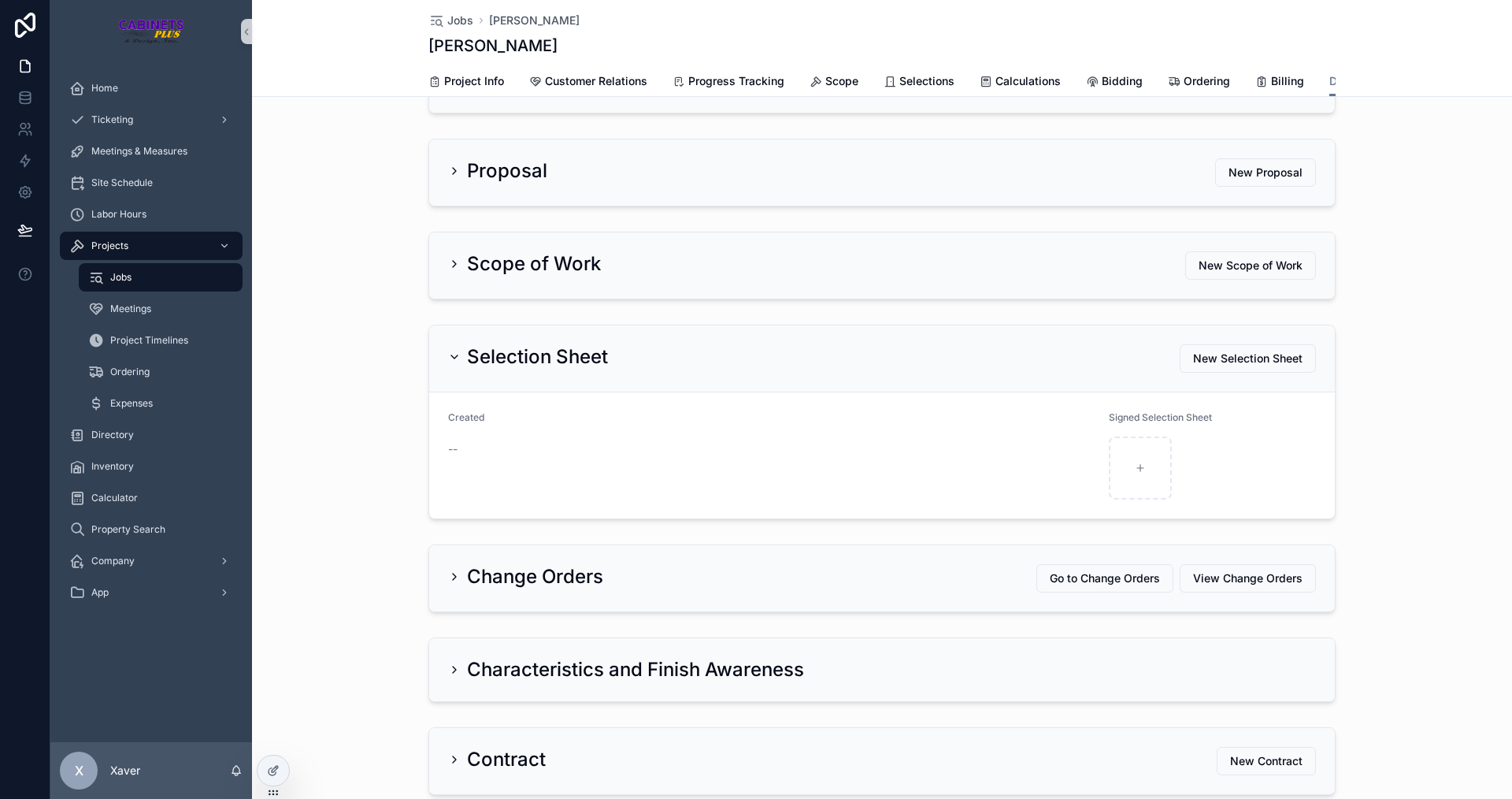
click at [463, 351] on div "Selection Sheet New Selection Sheet" at bounding box center [882, 359] width 906 height 67
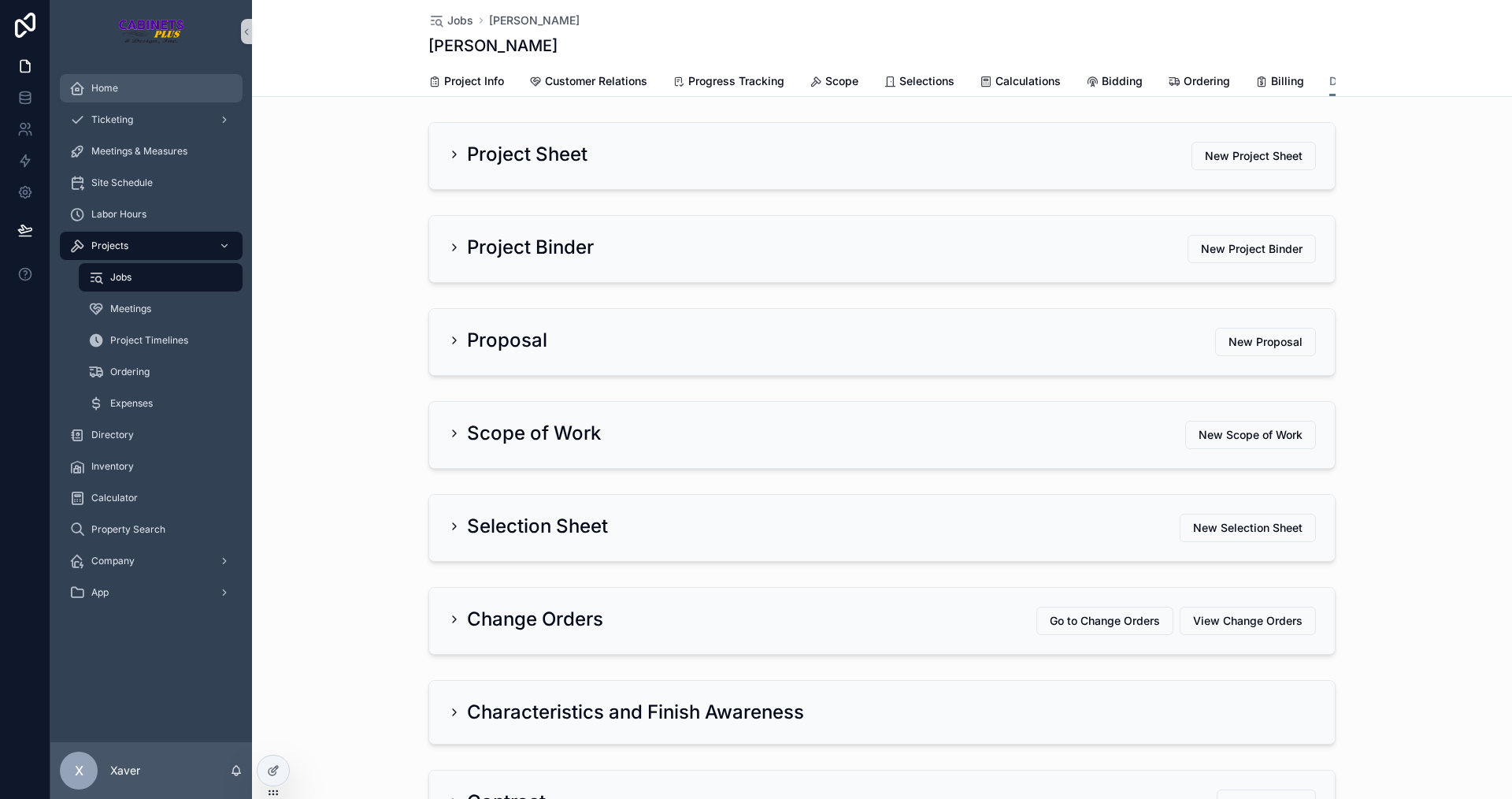
click at [119, 90] on div "Home" at bounding box center [151, 88] width 164 height 25
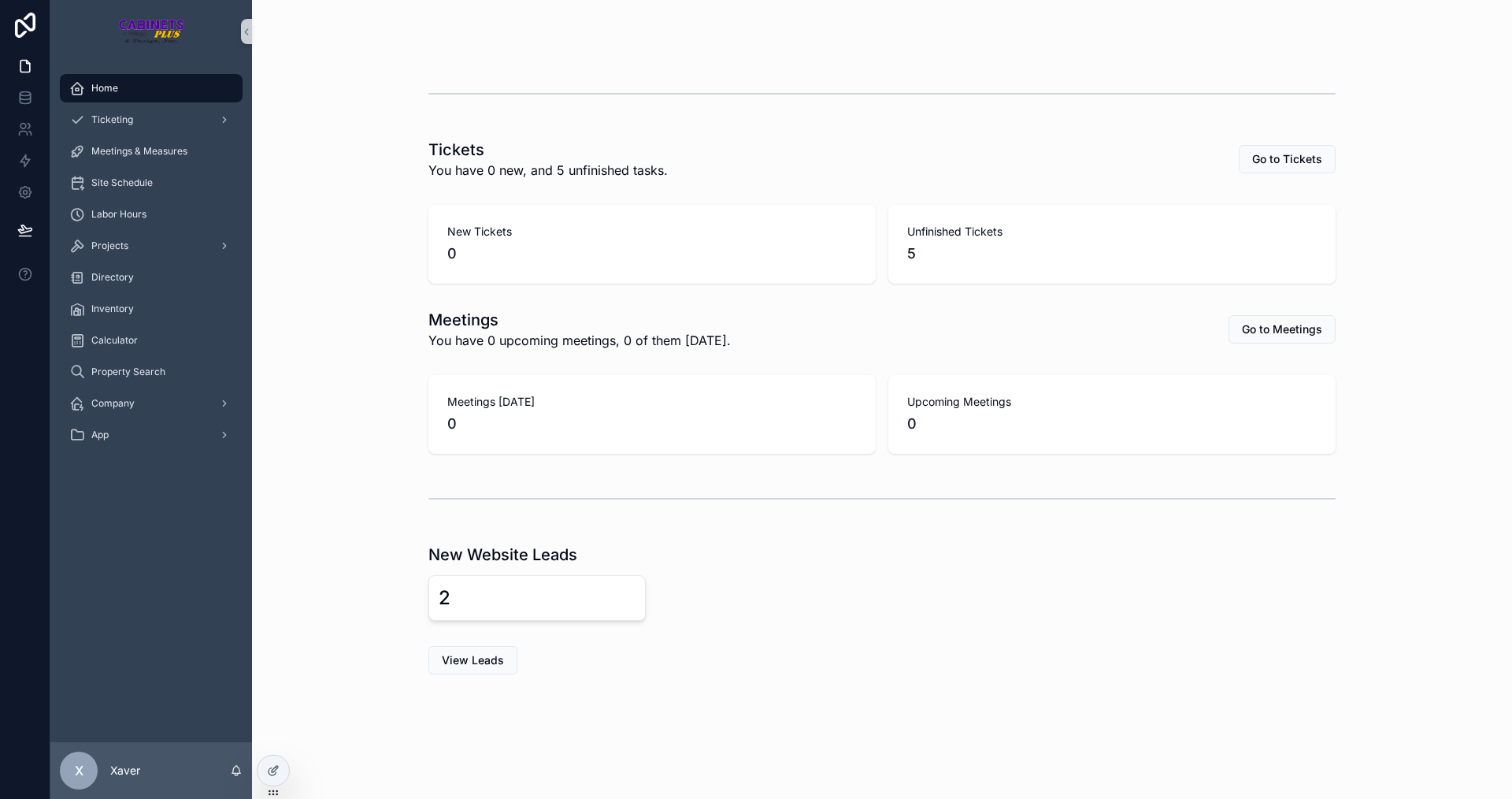
scroll to position [321, 0]
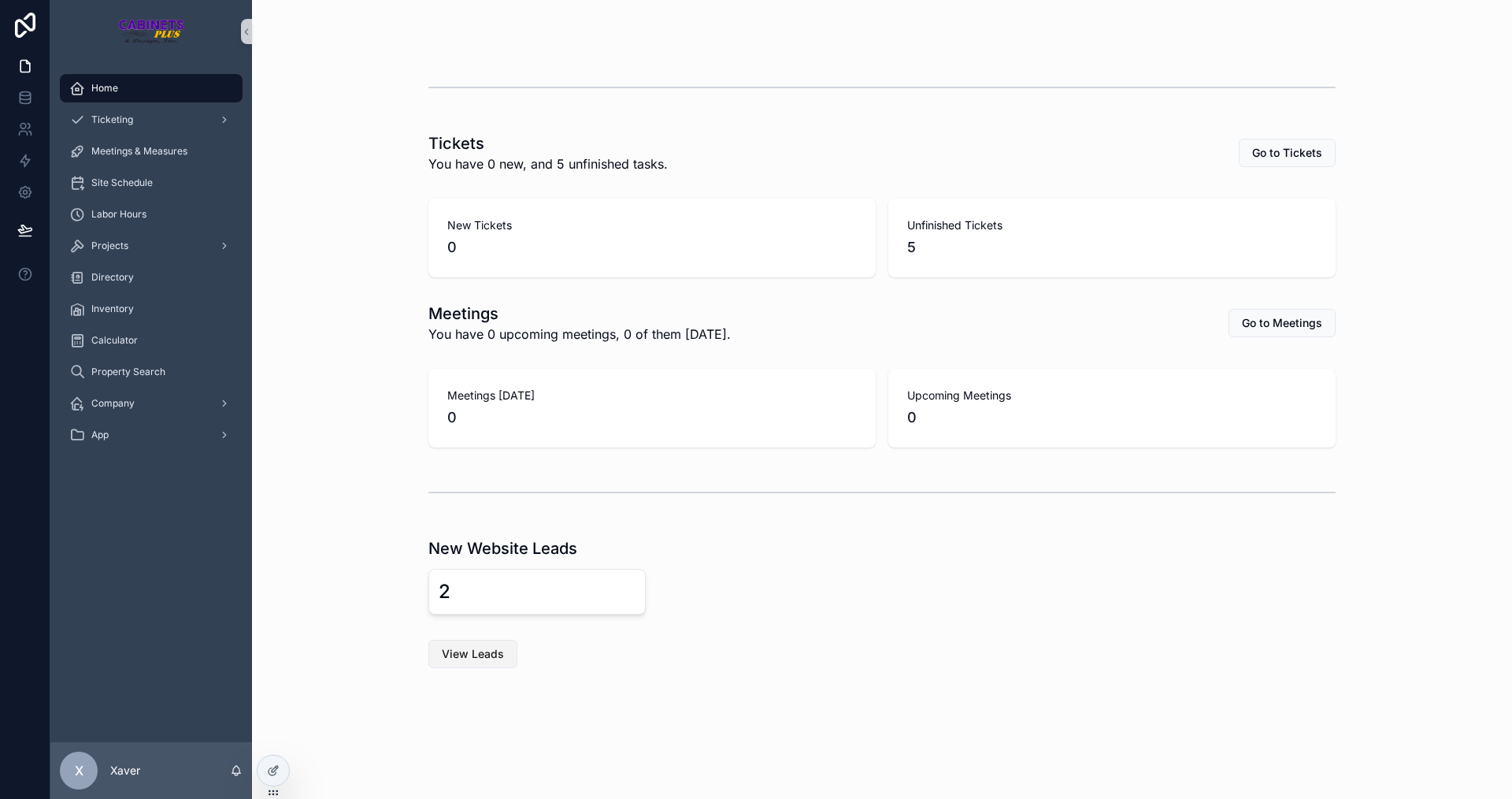
click at [503, 651] on button "View Leads" at bounding box center [473, 654] width 89 height 28
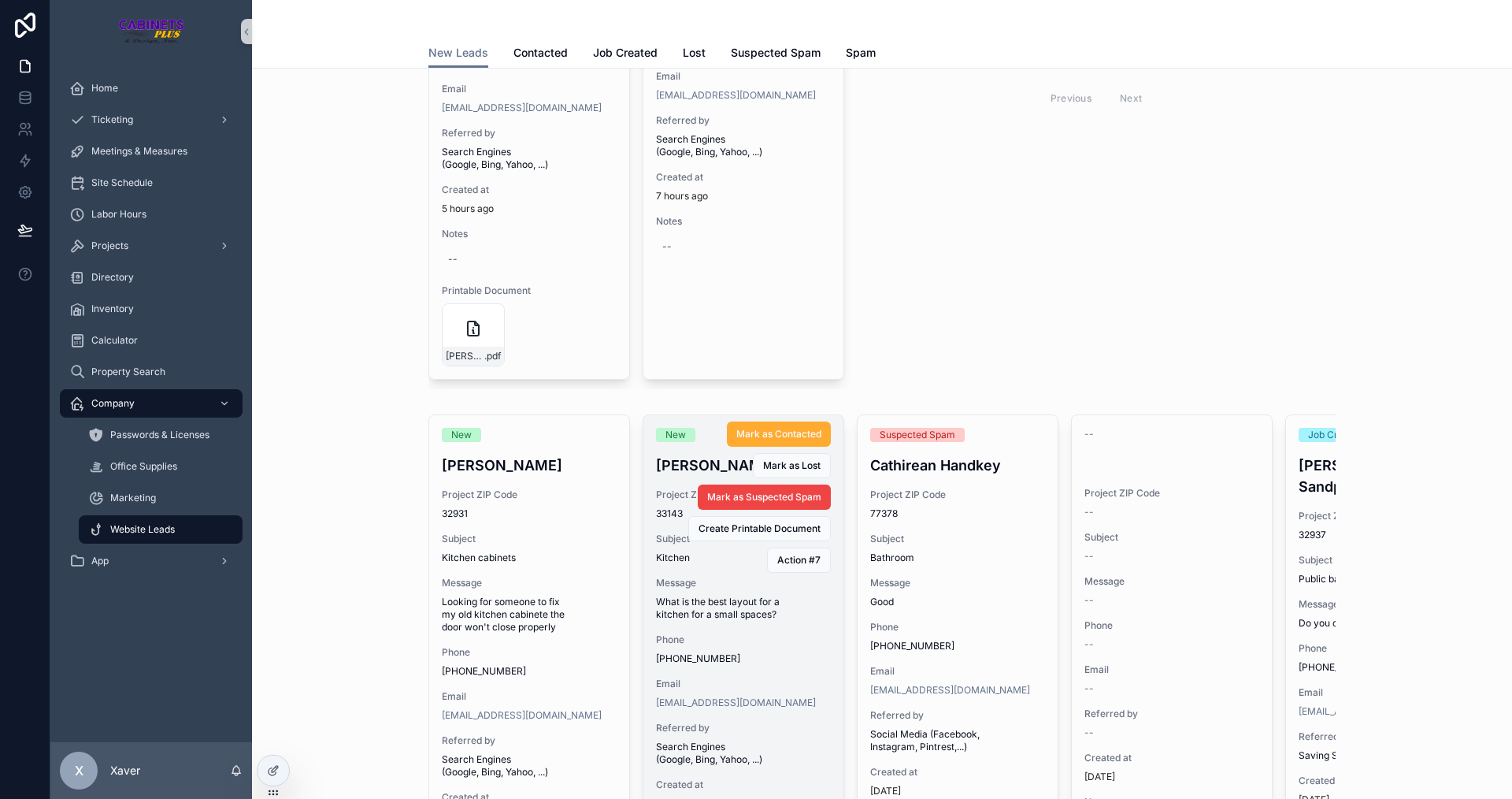
scroll to position [558, 0]
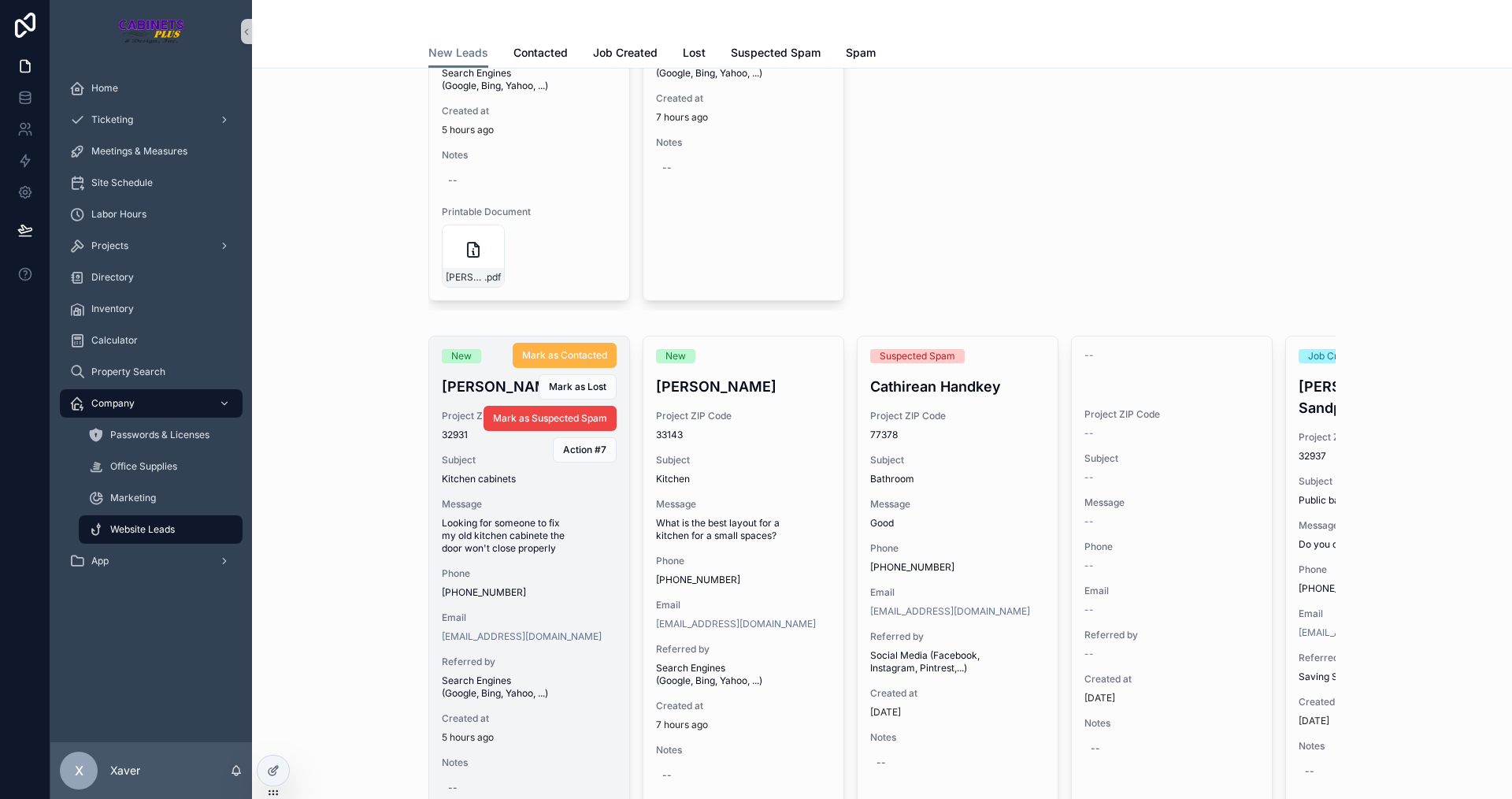
click at [559, 357] on span "Mark as Contacted" at bounding box center [564, 356] width 85 height 13
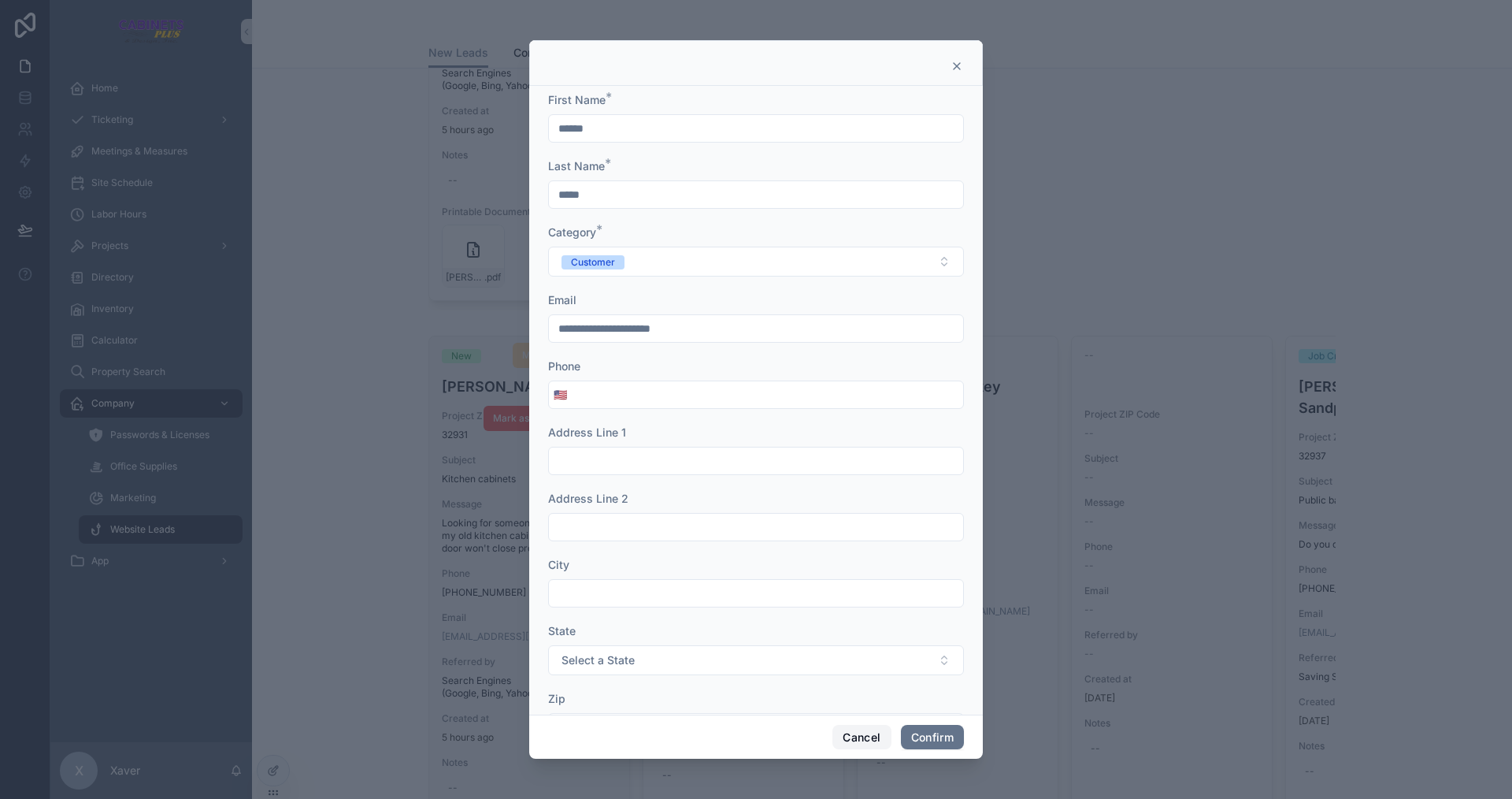
click at [850, 738] on button "Cancel" at bounding box center [861, 737] width 59 height 25
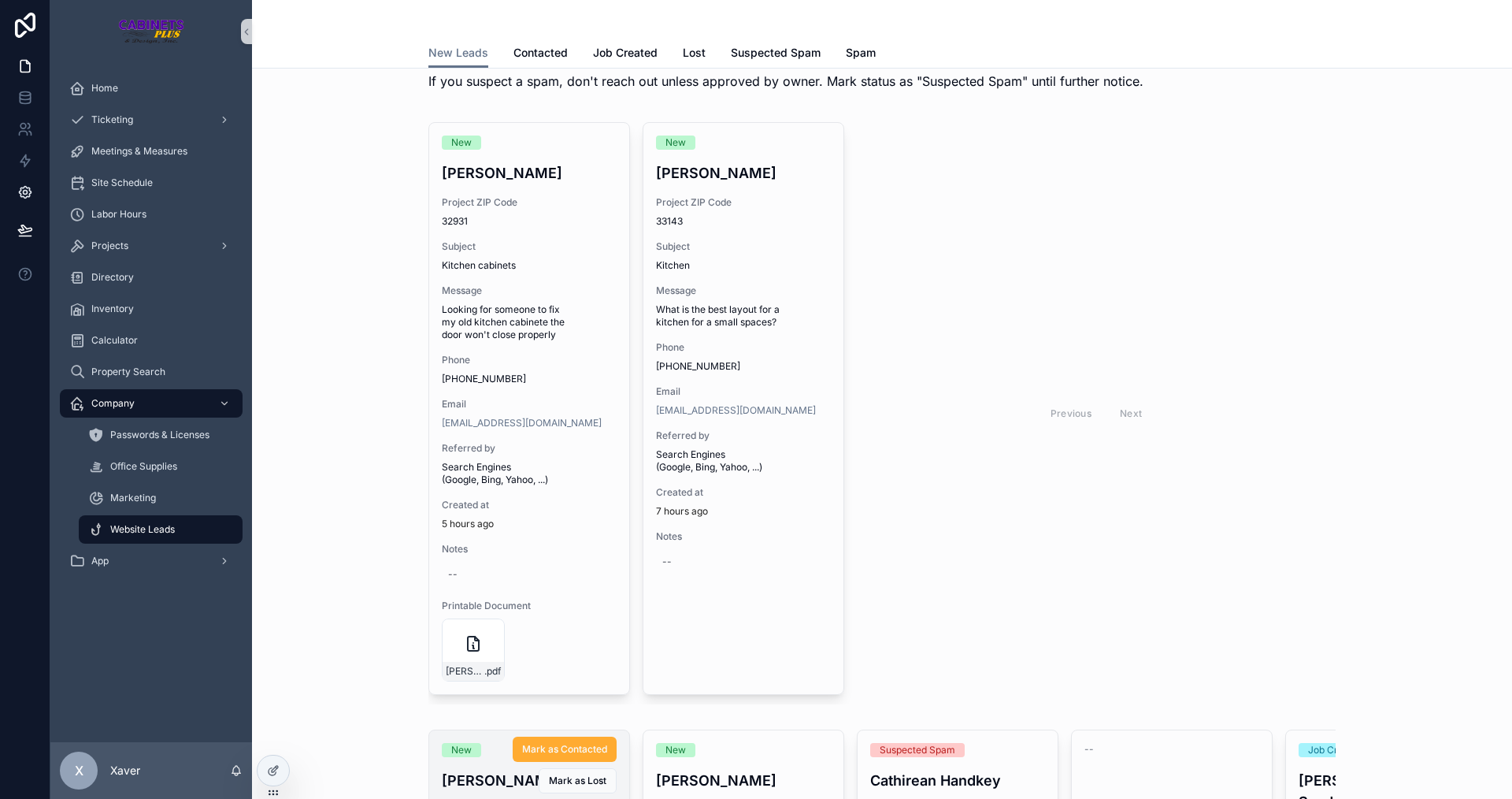
scroll to position [0, 0]
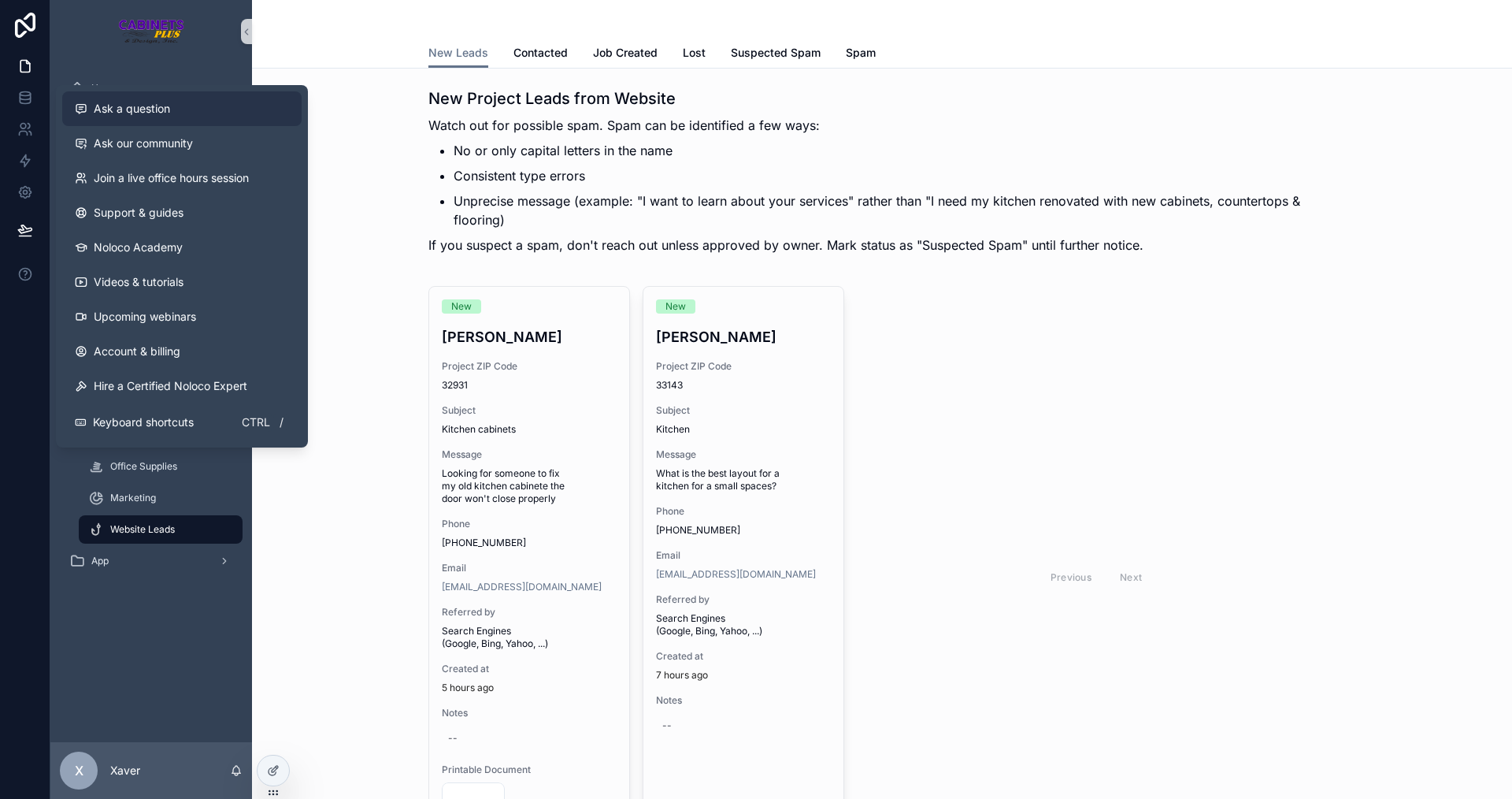
click at [171, 106] on div "Ask a question" at bounding box center [182, 108] width 214 height 16
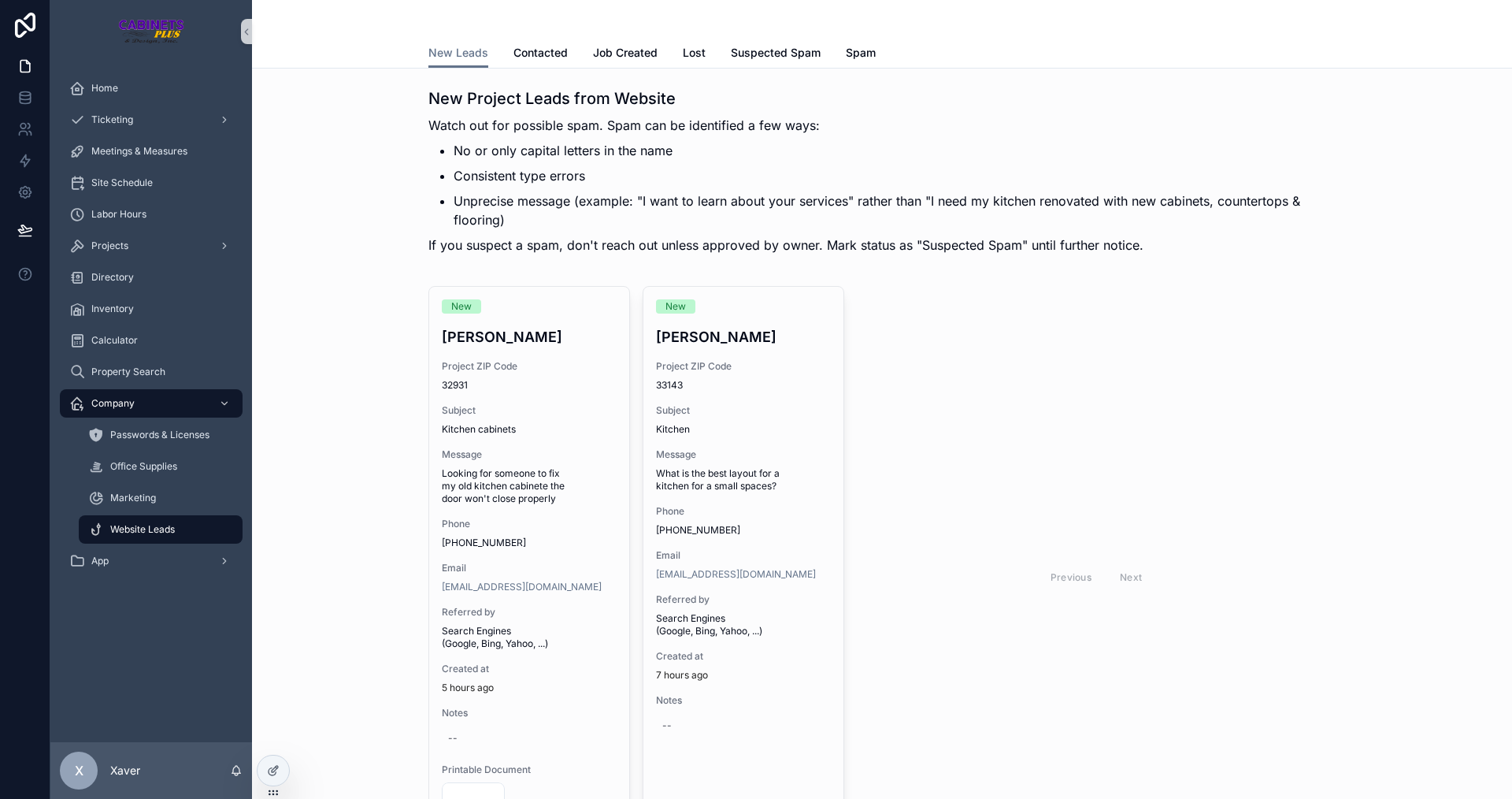
click at [1142, 703] on div "Previous Next" at bounding box center [1096, 576] width 479 height 582
click at [871, 499] on div "Previous Next" at bounding box center [1096, 576] width 479 height 582
click at [402, 470] on div "New Jayson Cohen Project ZIP Code 32931 Subject Kitchen cabinets Message Lookin…" at bounding box center [882, 576] width 1235 height 595
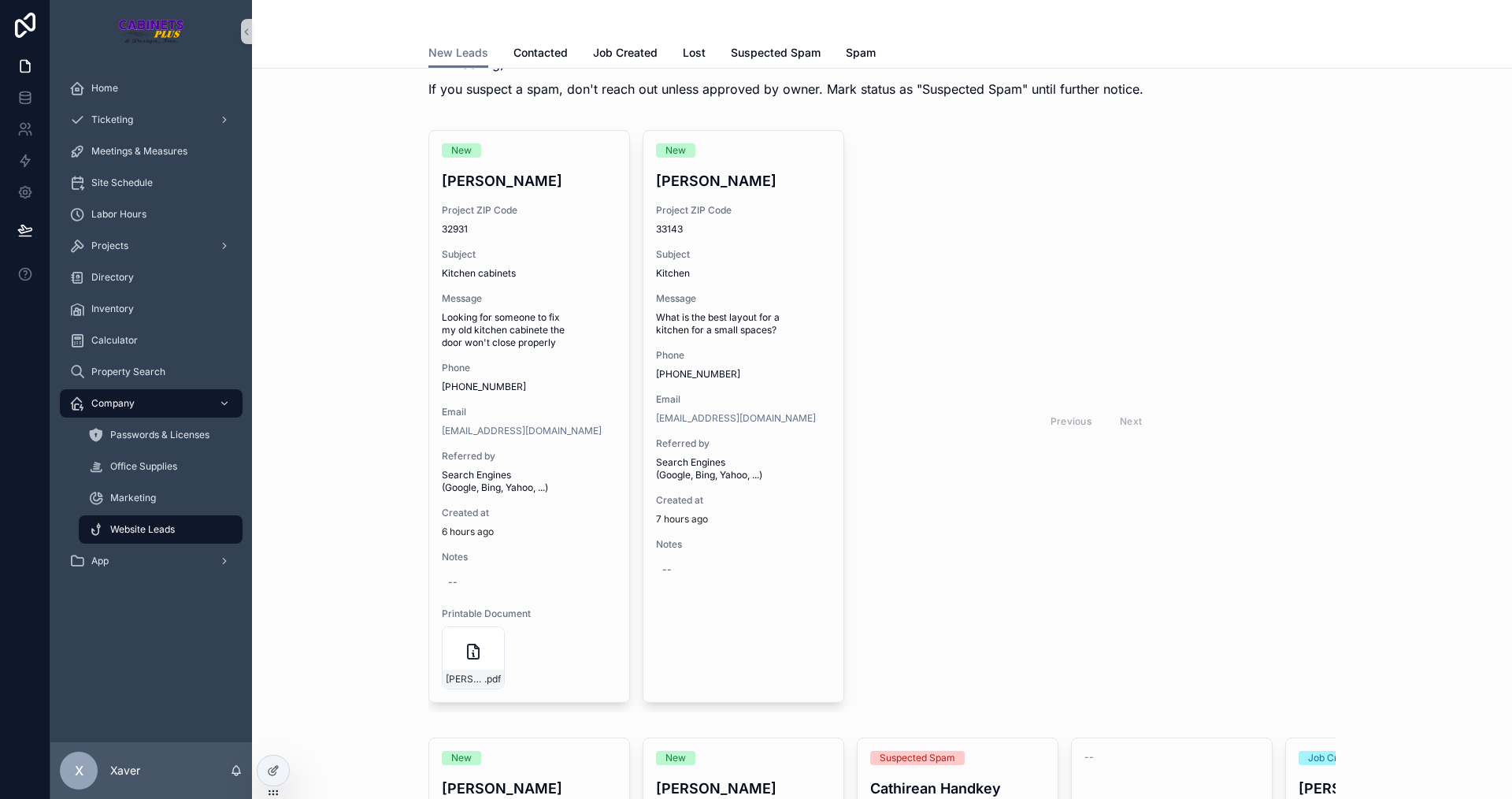
scroll to position [157, 0]
